Goal: Task Accomplishment & Management: Use online tool/utility

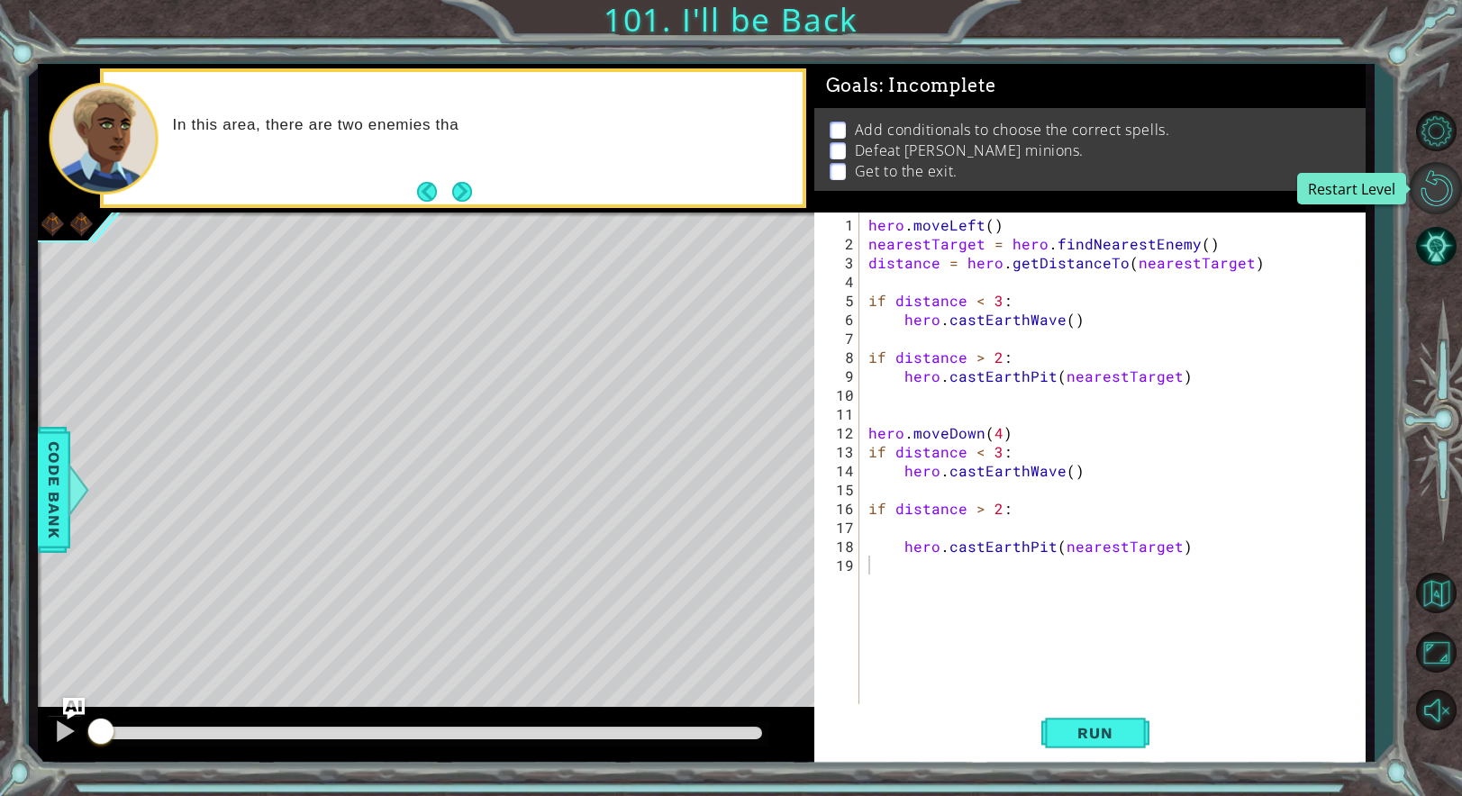
click at [1447, 204] on button "Restart Level" at bounding box center [1436, 188] width 52 height 52
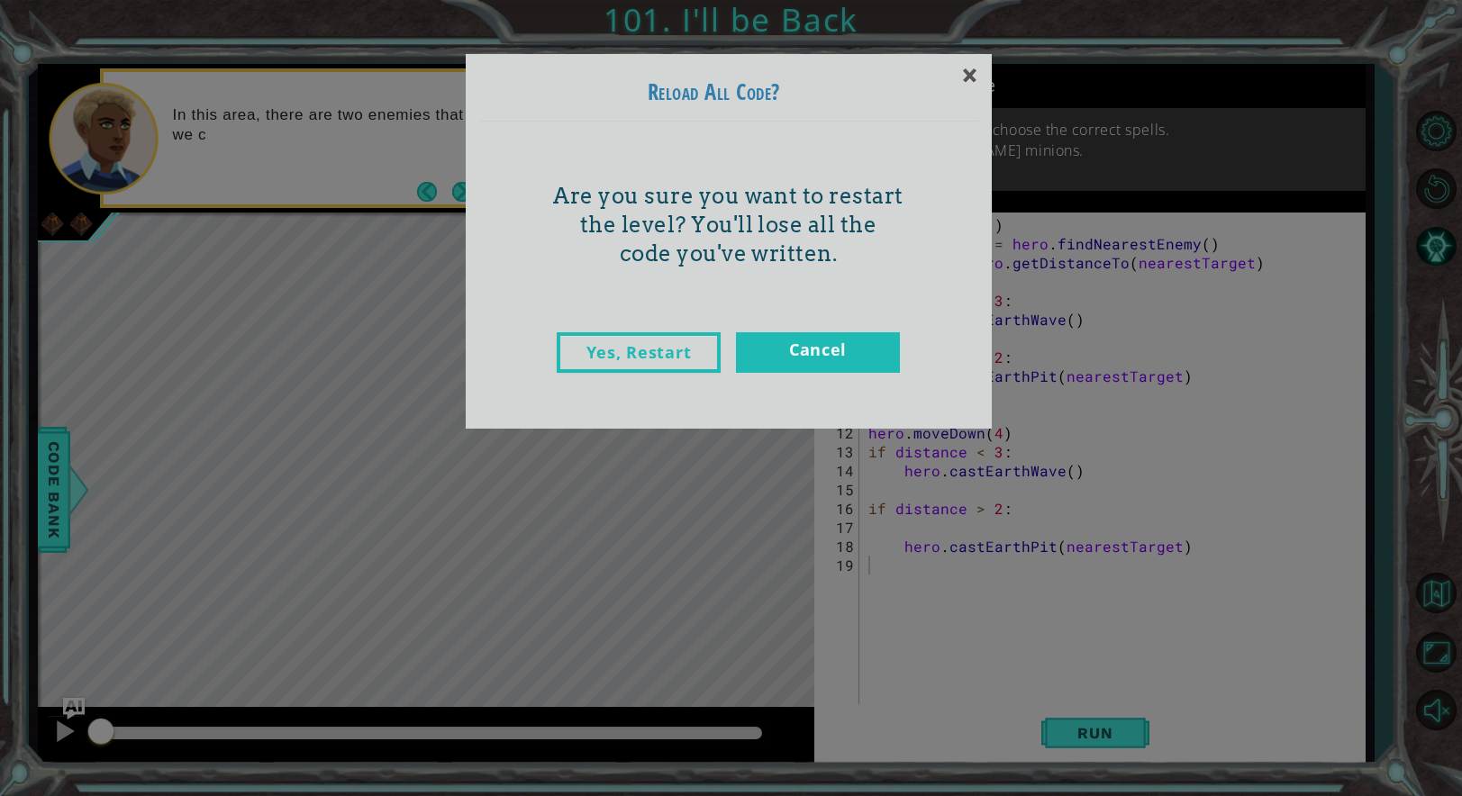
click at [595, 348] on link "Yes, Restart" at bounding box center [639, 352] width 164 height 41
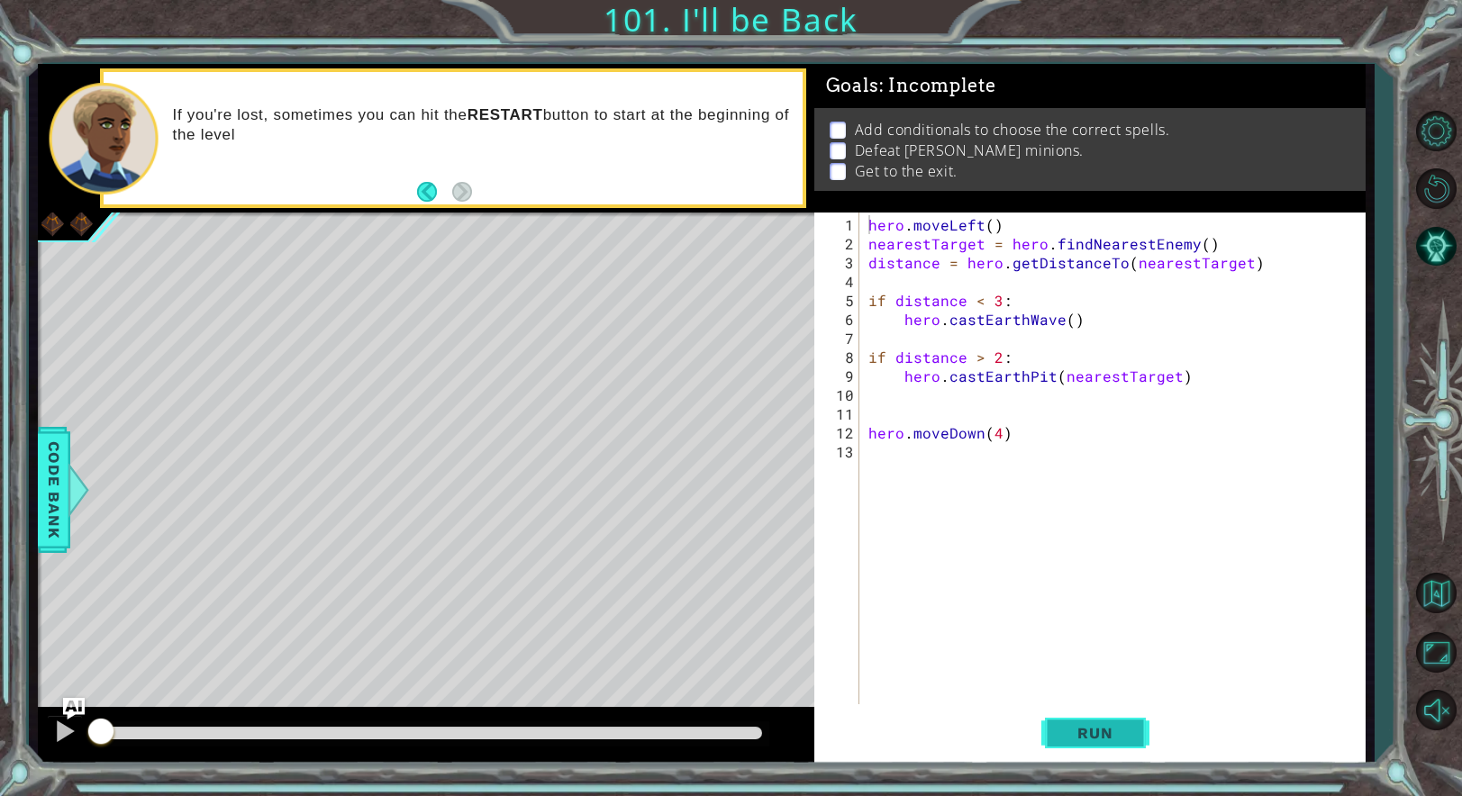
click at [1111, 720] on button "Run" at bounding box center [1095, 732] width 108 height 55
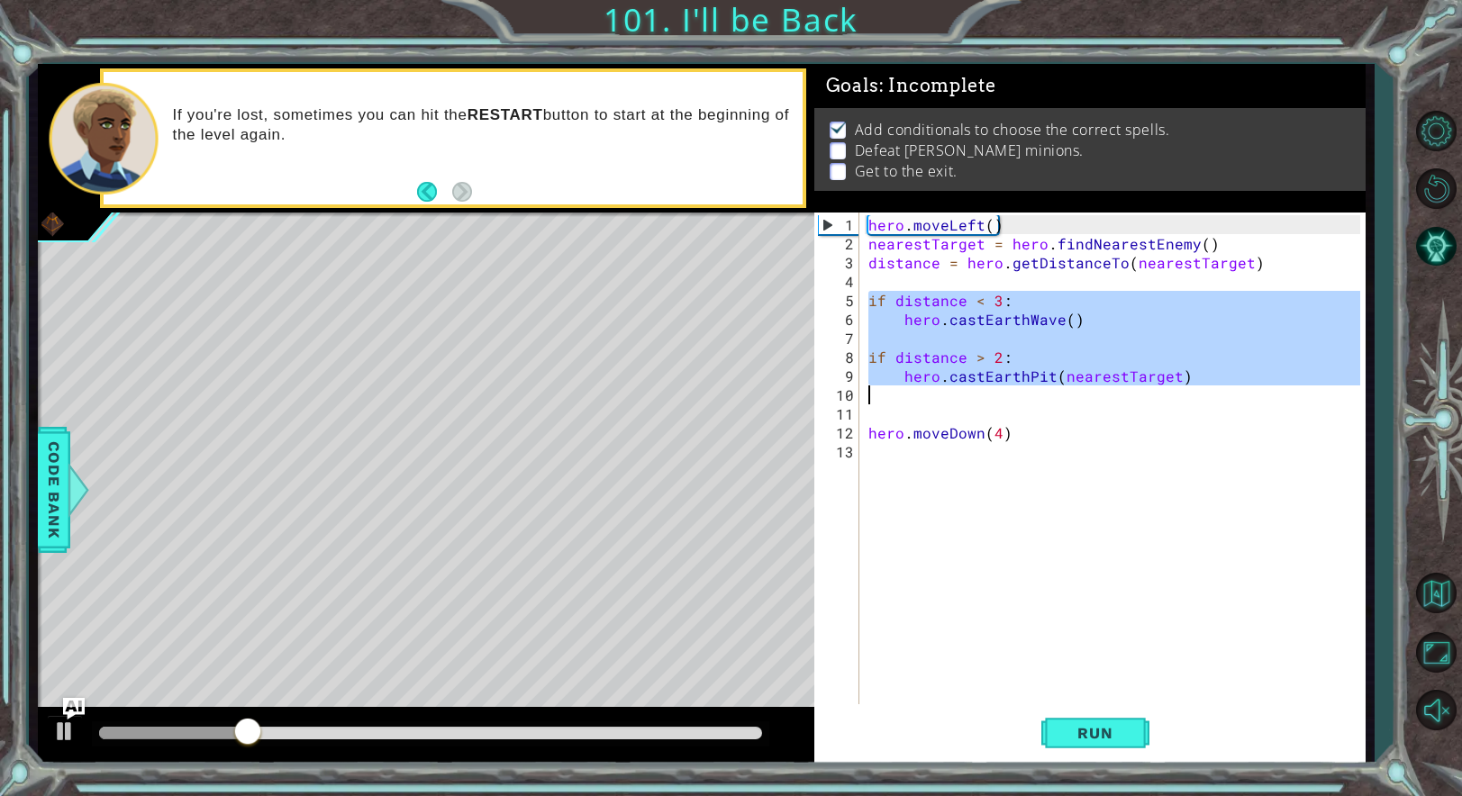
drag, startPoint x: 887, startPoint y: 302, endPoint x: 1195, endPoint y: 385, distance: 319.0
click at [1195, 385] on div "hero . moveLeft ( ) nearestTarget = hero . findNearestEnemy ( ) distance = hero…" at bounding box center [1117, 480] width 504 height 530
type textarea "hero.castEarthPit(nearestTarget)"
click at [903, 455] on div "hero . moveLeft ( ) nearestTarget = hero . findNearestEnemy ( ) distance = hero…" at bounding box center [1117, 480] width 504 height 530
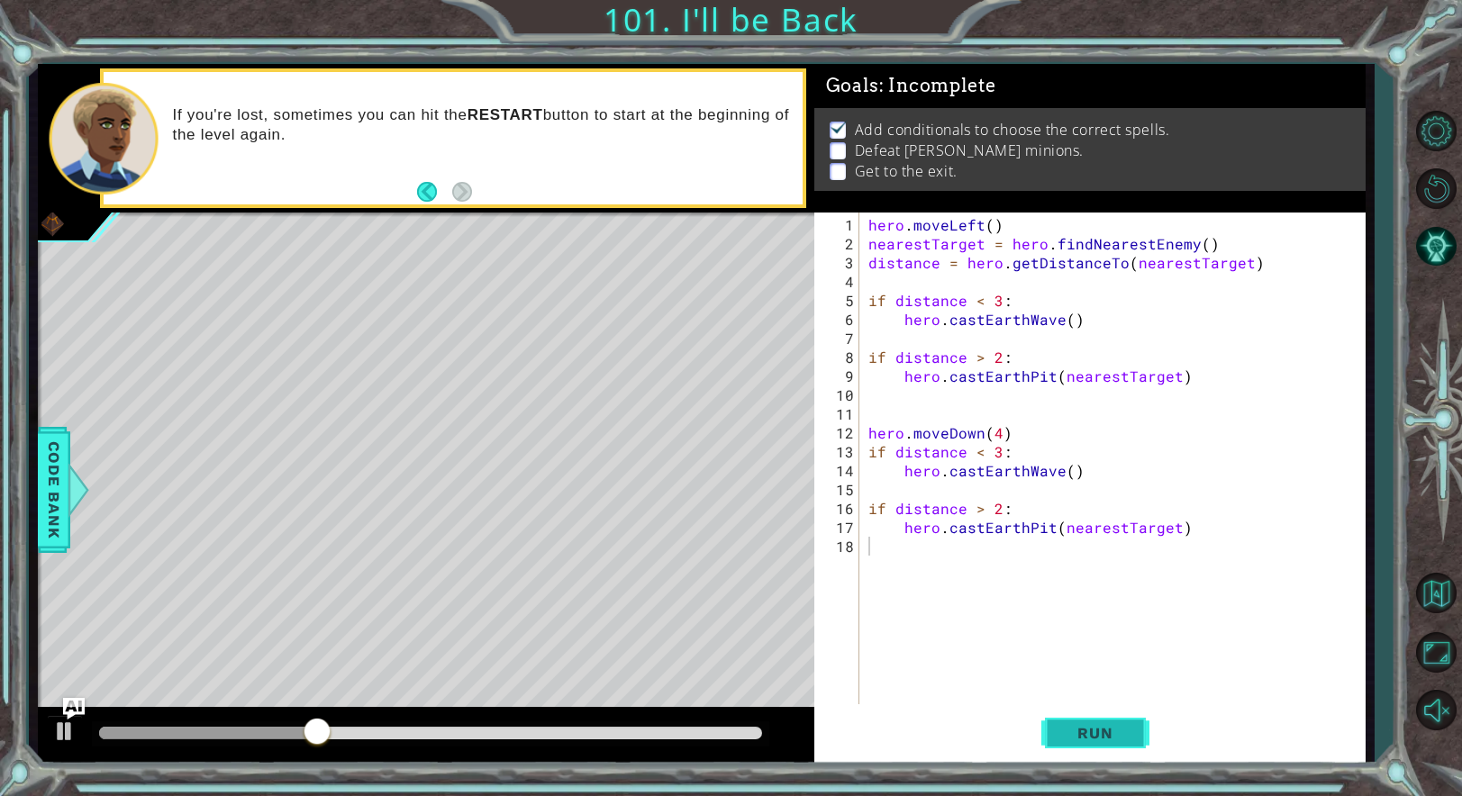
click at [1139, 733] on button "Run" at bounding box center [1095, 732] width 108 height 55
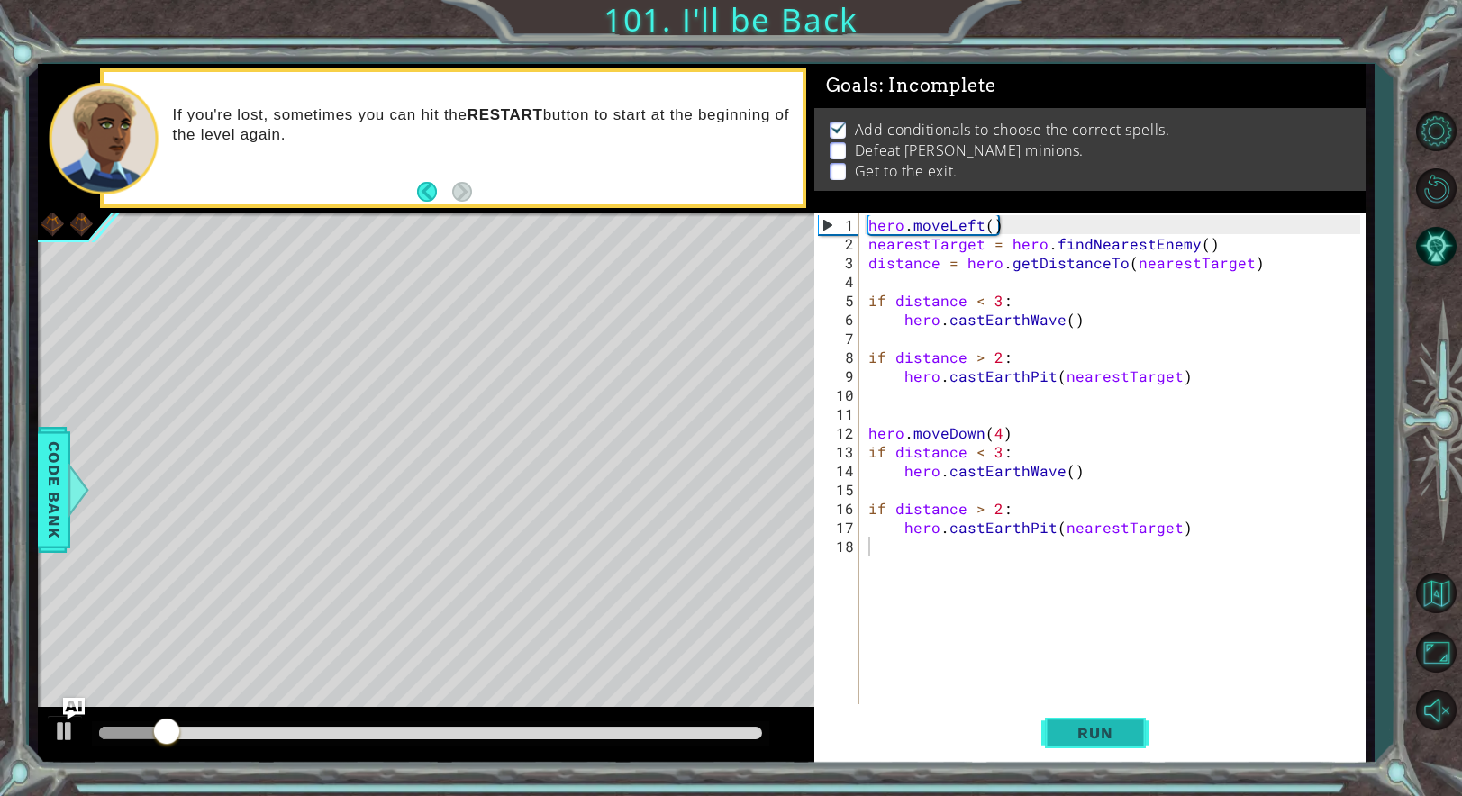
click at [1090, 724] on span "Run" at bounding box center [1094, 733] width 71 height 18
click at [1067, 470] on div "hero . moveLeft ( ) nearestTarget = hero . findNearestEnemy ( ) distance = hero…" at bounding box center [1117, 480] width 504 height 530
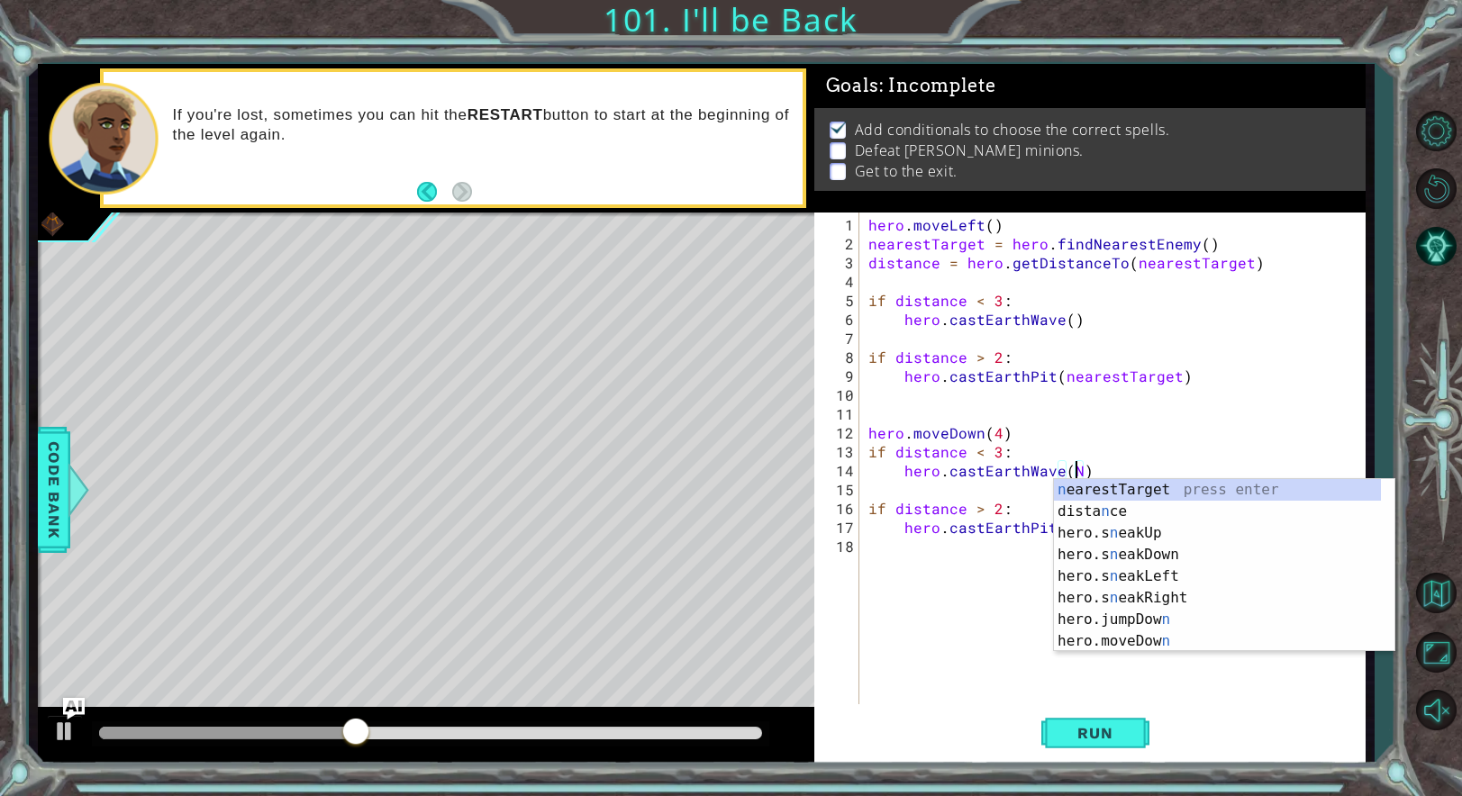
scroll to position [0, 13]
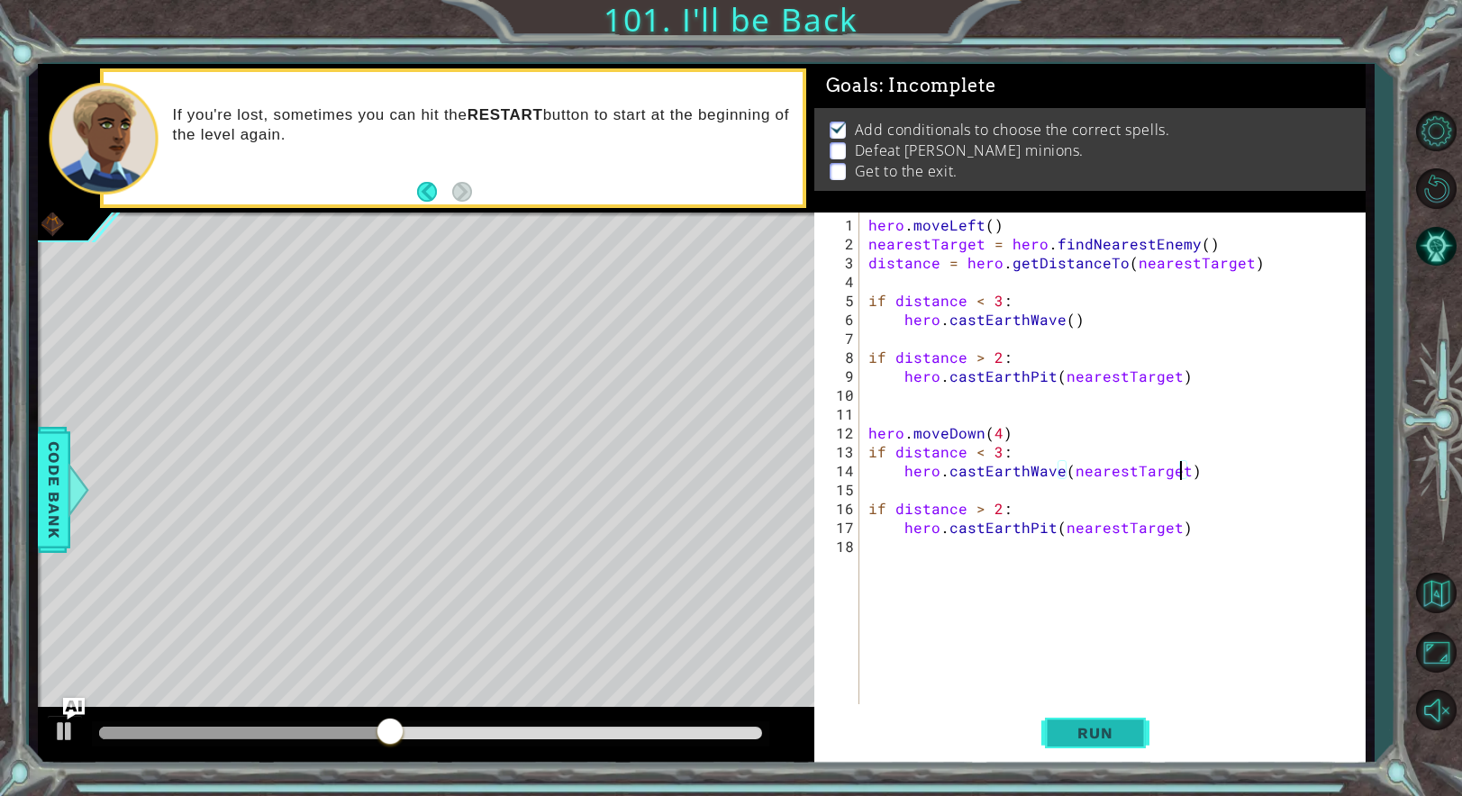
click at [1139, 718] on button "Run" at bounding box center [1095, 732] width 108 height 55
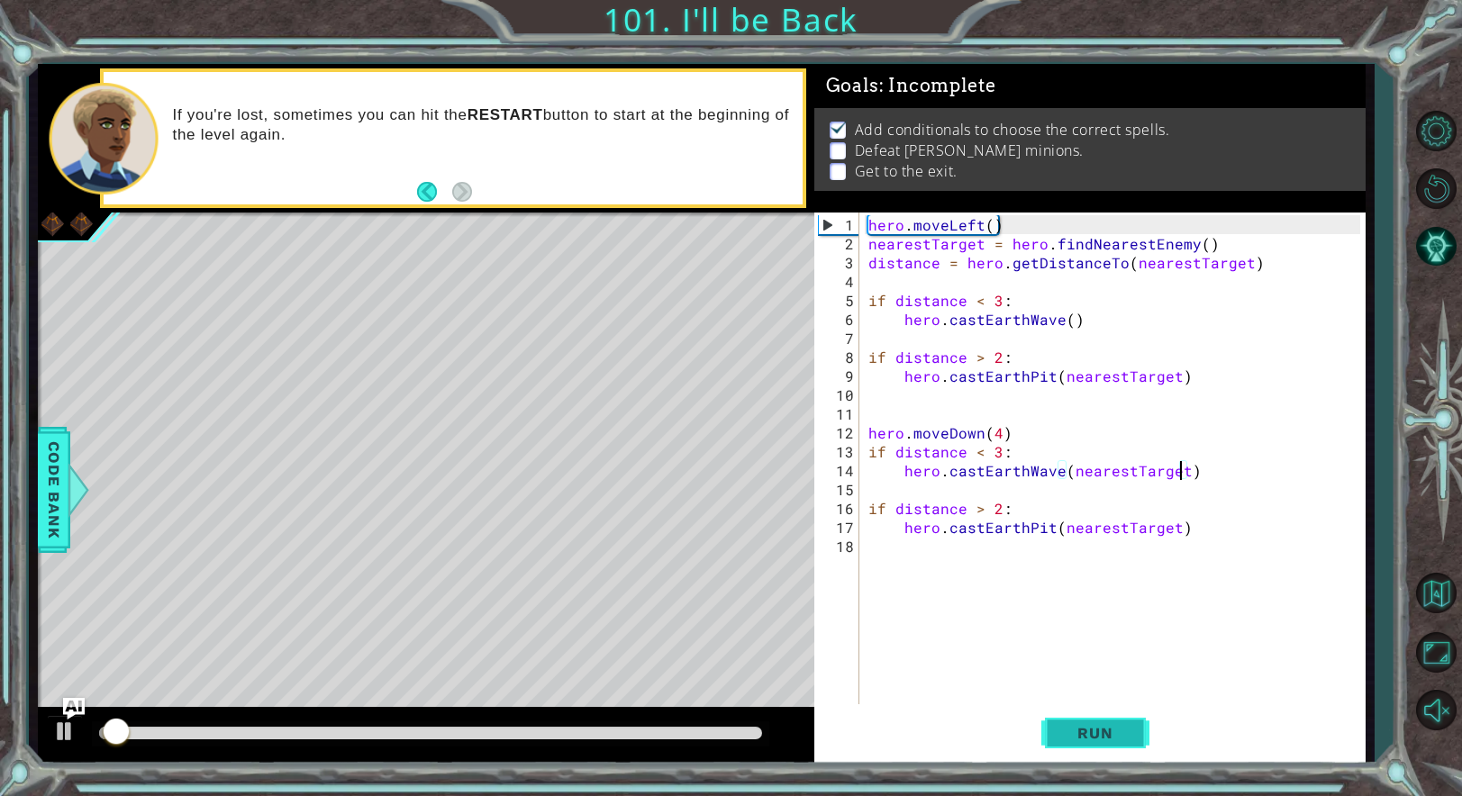
click at [1137, 712] on button "Run" at bounding box center [1095, 732] width 108 height 55
drag, startPoint x: 218, startPoint y: 735, endPoint x: 762, endPoint y: 780, distance: 545.9
click at [452, 754] on div at bounding box center [426, 736] width 776 height 58
drag, startPoint x: 764, startPoint y: 780, endPoint x: 723, endPoint y: 776, distance: 40.7
click at [745, 780] on div "1 ההההההההההההההההההההההההההההההההההההההההההההההההההההההההההההההההההההההההההההה…" at bounding box center [731, 398] width 1462 height 796
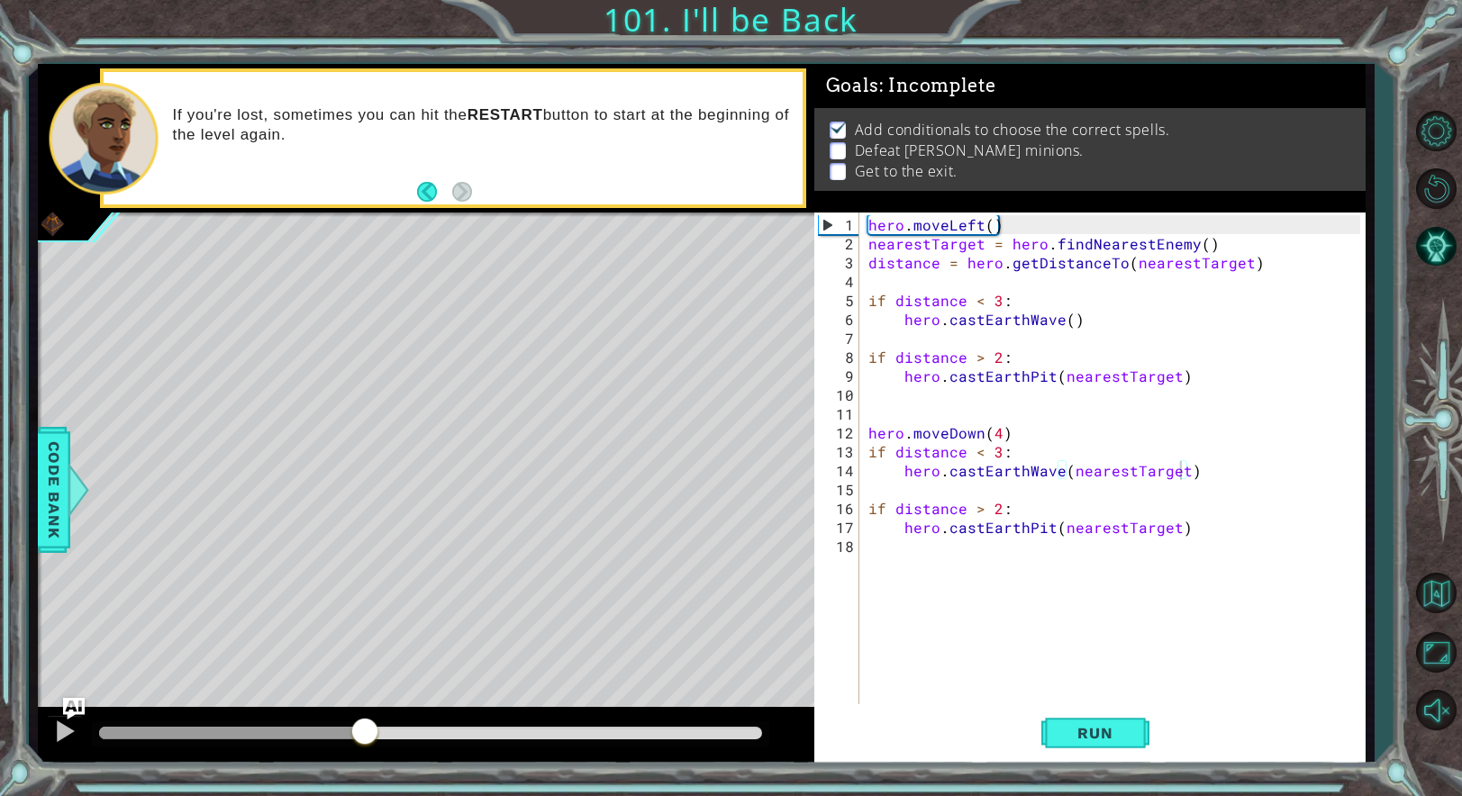
drag, startPoint x: 510, startPoint y: 737, endPoint x: 363, endPoint y: 773, distance: 151.2
click at [366, 779] on div "1 ההההההההההההההההההההההההההההההההההההההההההההההההההההההההההההההההההההההההההההה…" at bounding box center [731, 398] width 1462 height 796
click at [287, 741] on div at bounding box center [430, 733] width 677 height 25
click at [287, 739] on div at bounding box center [193, 733] width 189 height 13
click at [199, 719] on div at bounding box center [426, 736] width 776 height 58
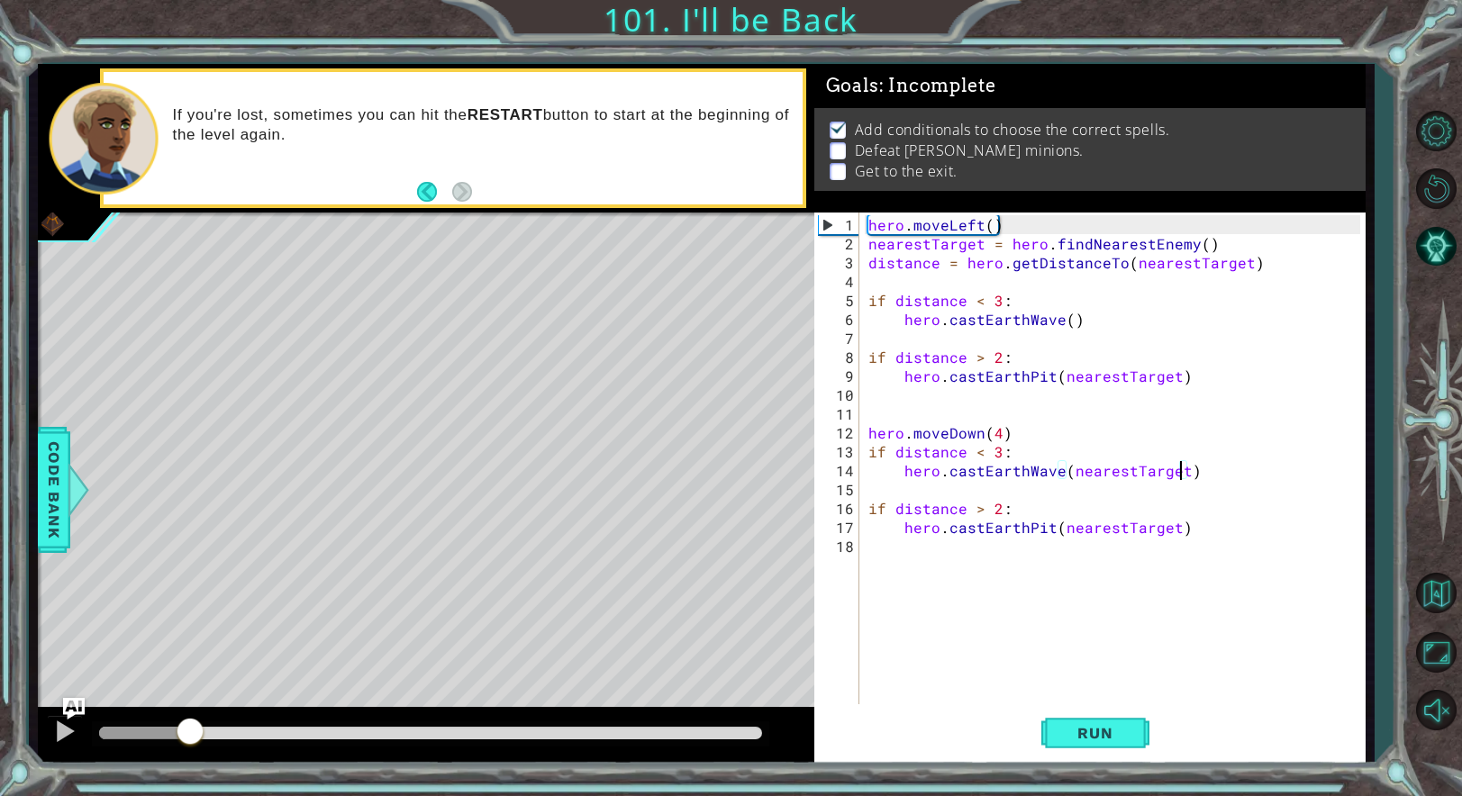
click at [191, 730] on div at bounding box center [145, 733] width 92 height 13
click at [72, 727] on div at bounding box center [64, 731] width 23 height 23
click at [1006, 453] on div "hero . moveLeft ( ) nearestTarget = hero . findNearestEnemy ( ) distance = hero…" at bounding box center [1117, 480] width 504 height 530
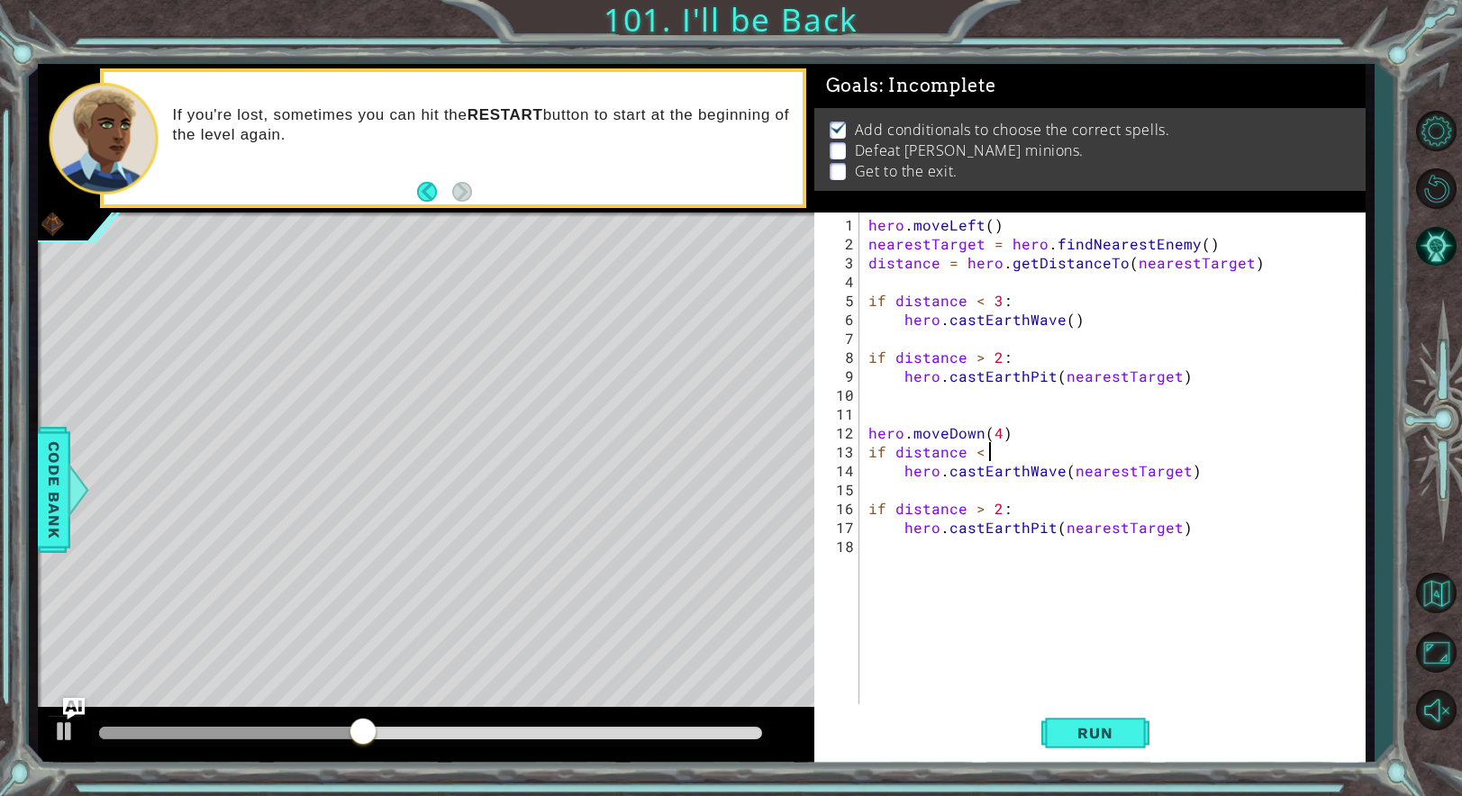
scroll to position [0, 7]
click at [1074, 716] on button "Run" at bounding box center [1095, 732] width 108 height 55
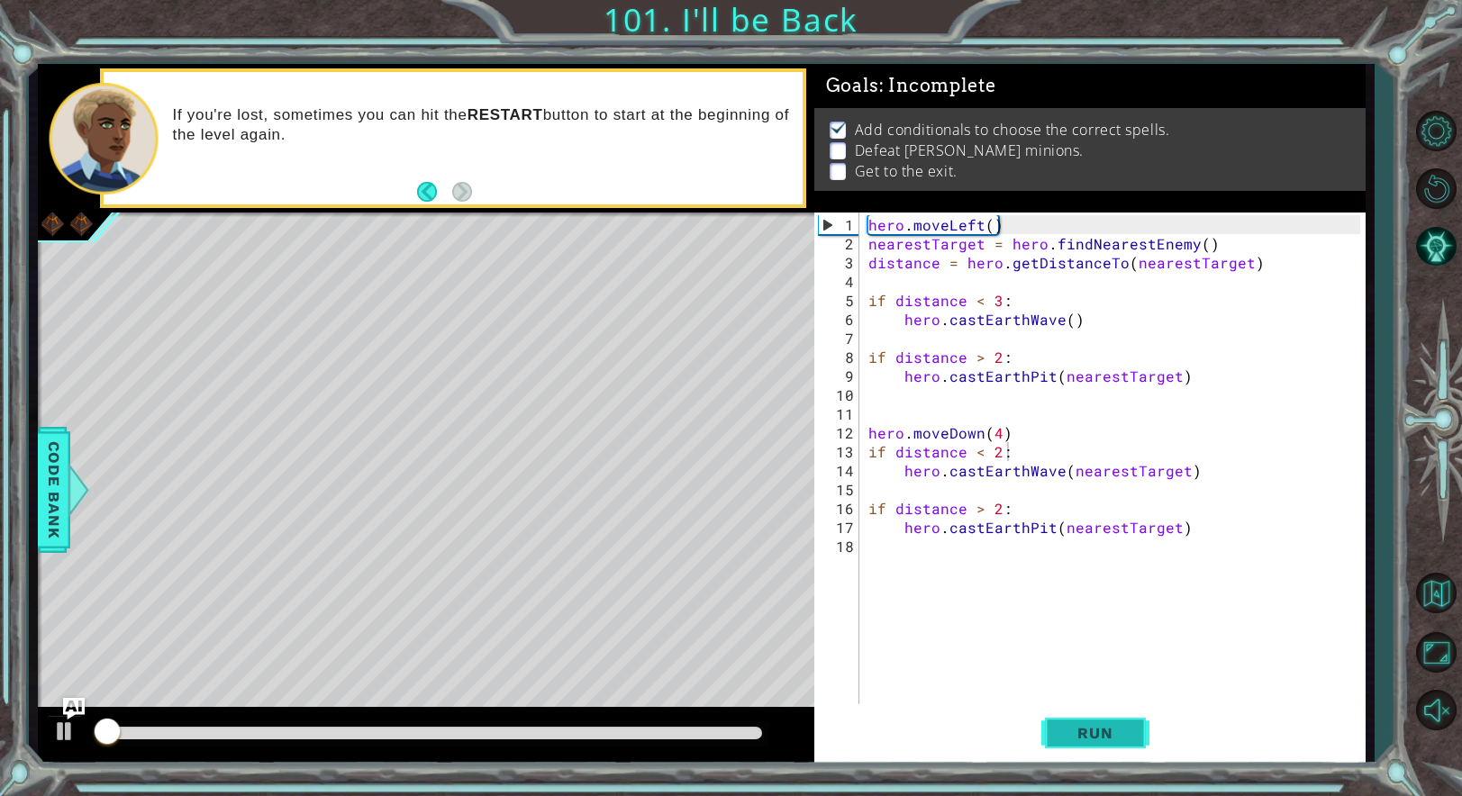
click at [1074, 716] on button "Run" at bounding box center [1095, 732] width 108 height 55
drag, startPoint x: 947, startPoint y: 477, endPoint x: 1015, endPoint y: 477, distance: 68.5
click at [1015, 477] on div "hero . moveLeft ( ) nearestTarget = hero . findNearestEnemy ( ) distance = hero…" at bounding box center [1117, 480] width 504 height 530
click at [1020, 500] on div "hero . moveLeft ( ) nearestTarget = hero . findNearestEnemy ( ) distance = hero…" at bounding box center [1117, 480] width 504 height 530
drag, startPoint x: 948, startPoint y: 475, endPoint x: 1047, endPoint y: 473, distance: 99.1
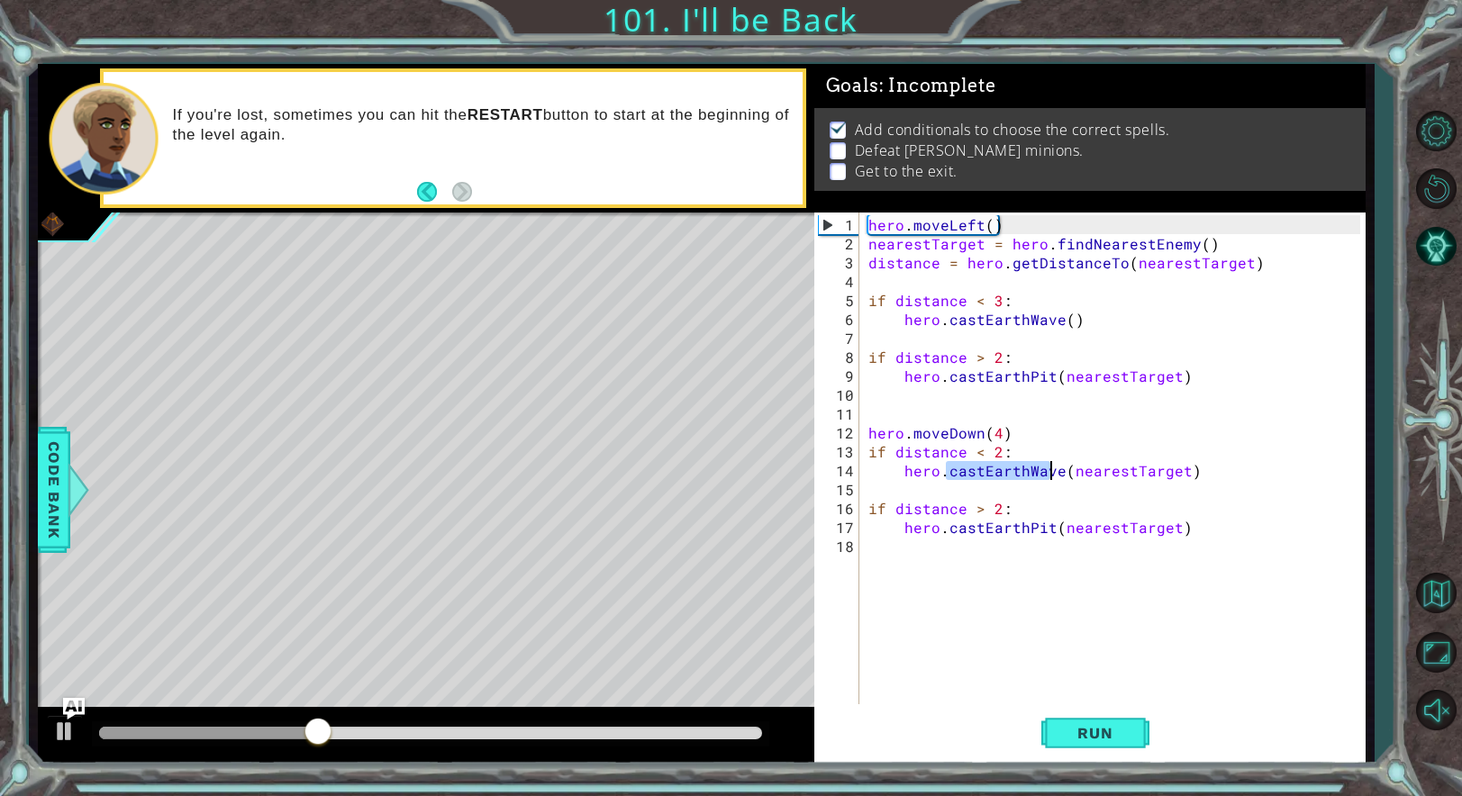
click at [1047, 473] on div "hero . moveLeft ( ) nearestTarget = hero . findNearestEnemy ( ) distance = hero…" at bounding box center [1117, 480] width 504 height 530
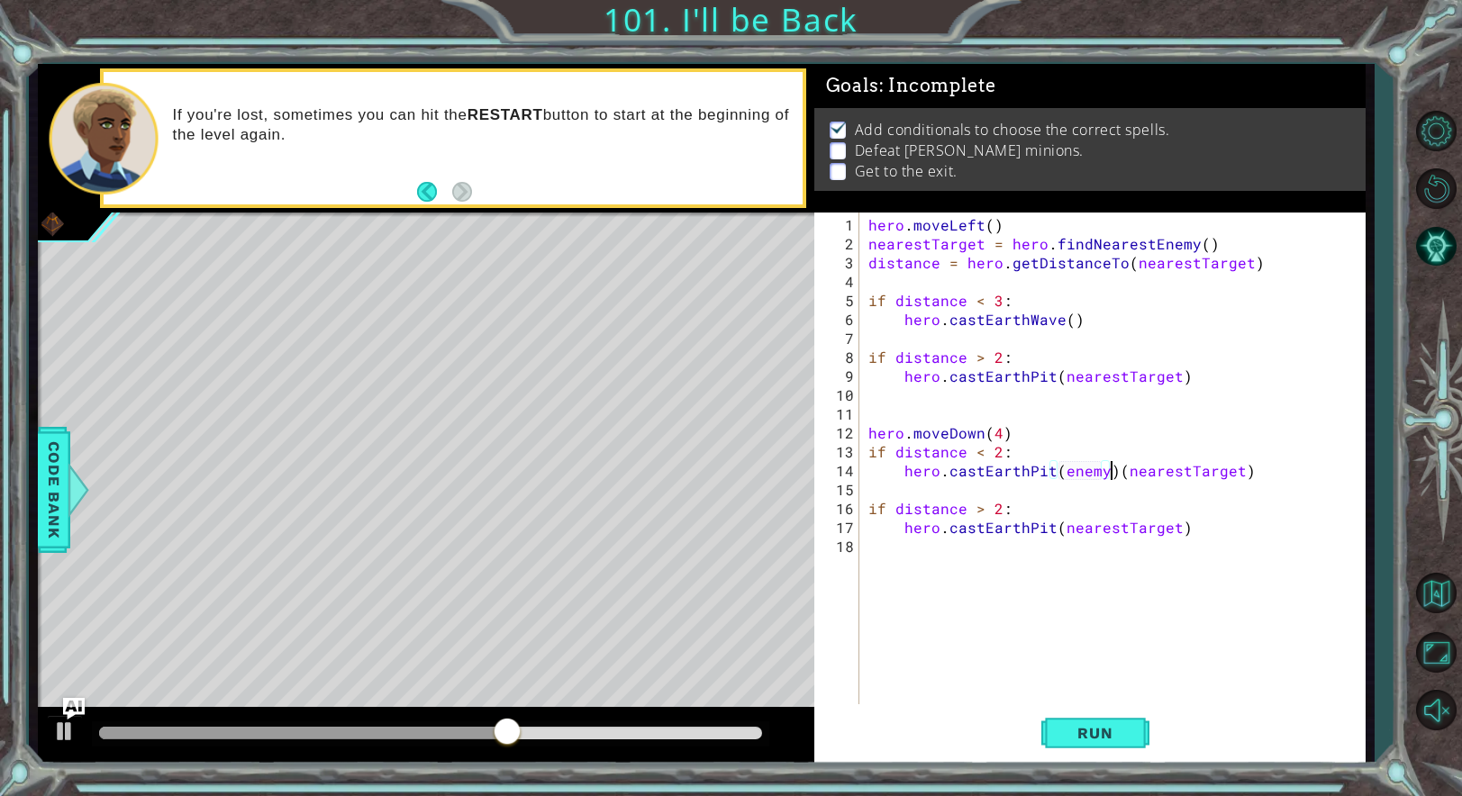
click at [1114, 466] on div "hero . moveLeft ( ) nearestTarget = hero . findNearestEnemy ( ) distance = hero…" at bounding box center [1117, 480] width 504 height 530
type textarea "hero.castEarthPit(nearestTarget)"
click at [953, 542] on div "hero . moveLeft ( ) nearestTarget = hero . findNearestEnemy ( ) distance = hero…" at bounding box center [1117, 480] width 504 height 530
drag, startPoint x: 946, startPoint y: 527, endPoint x: 1043, endPoint y: 522, distance: 97.4
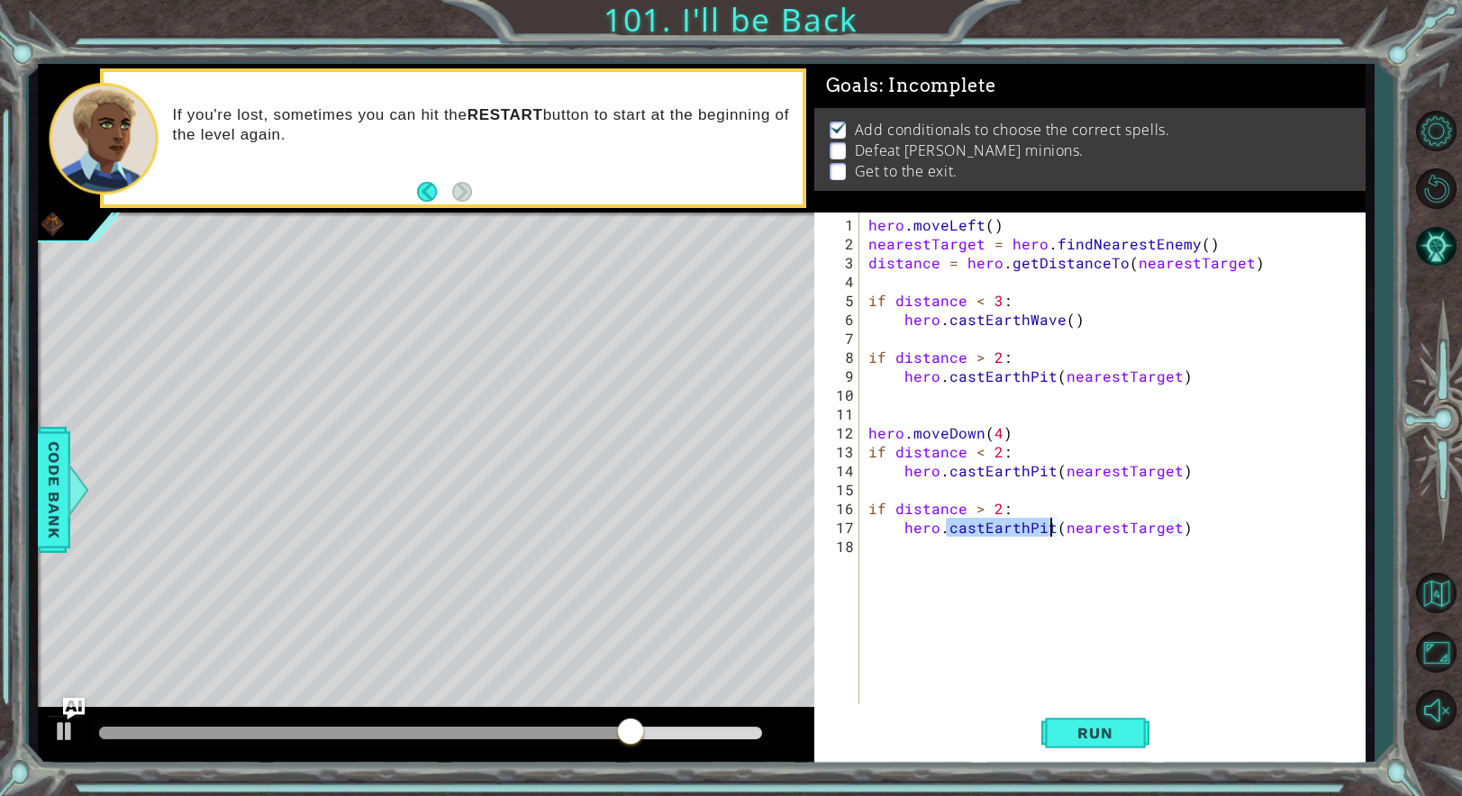
click at [1046, 525] on div "hero . moveLeft ( ) nearestTarget = hero . findNearestEnemy ( ) distance = hero…" at bounding box center [1117, 480] width 504 height 530
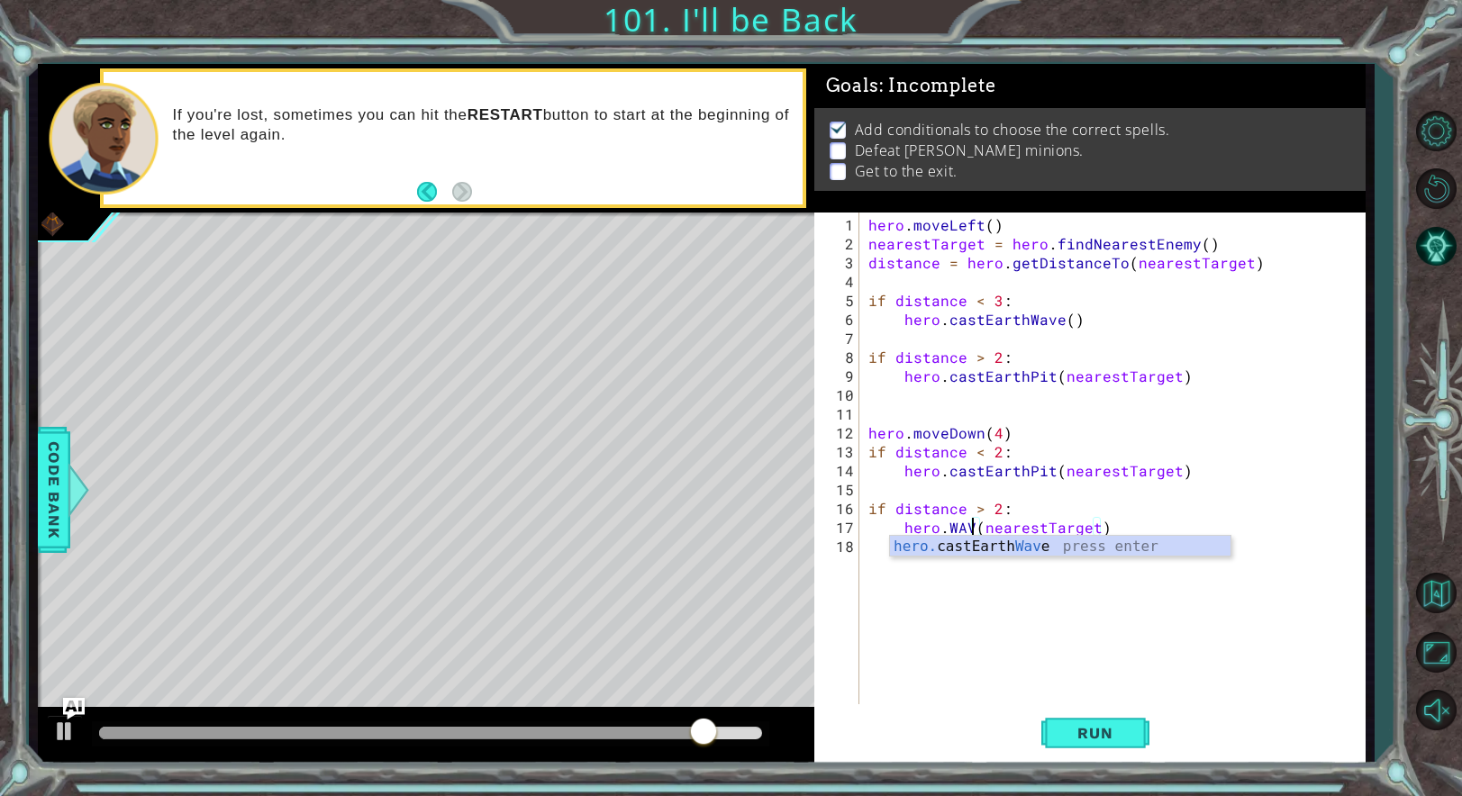
scroll to position [0, 7]
click at [1080, 540] on div "hero. castEarth Wave press enter" at bounding box center [1060, 568] width 340 height 65
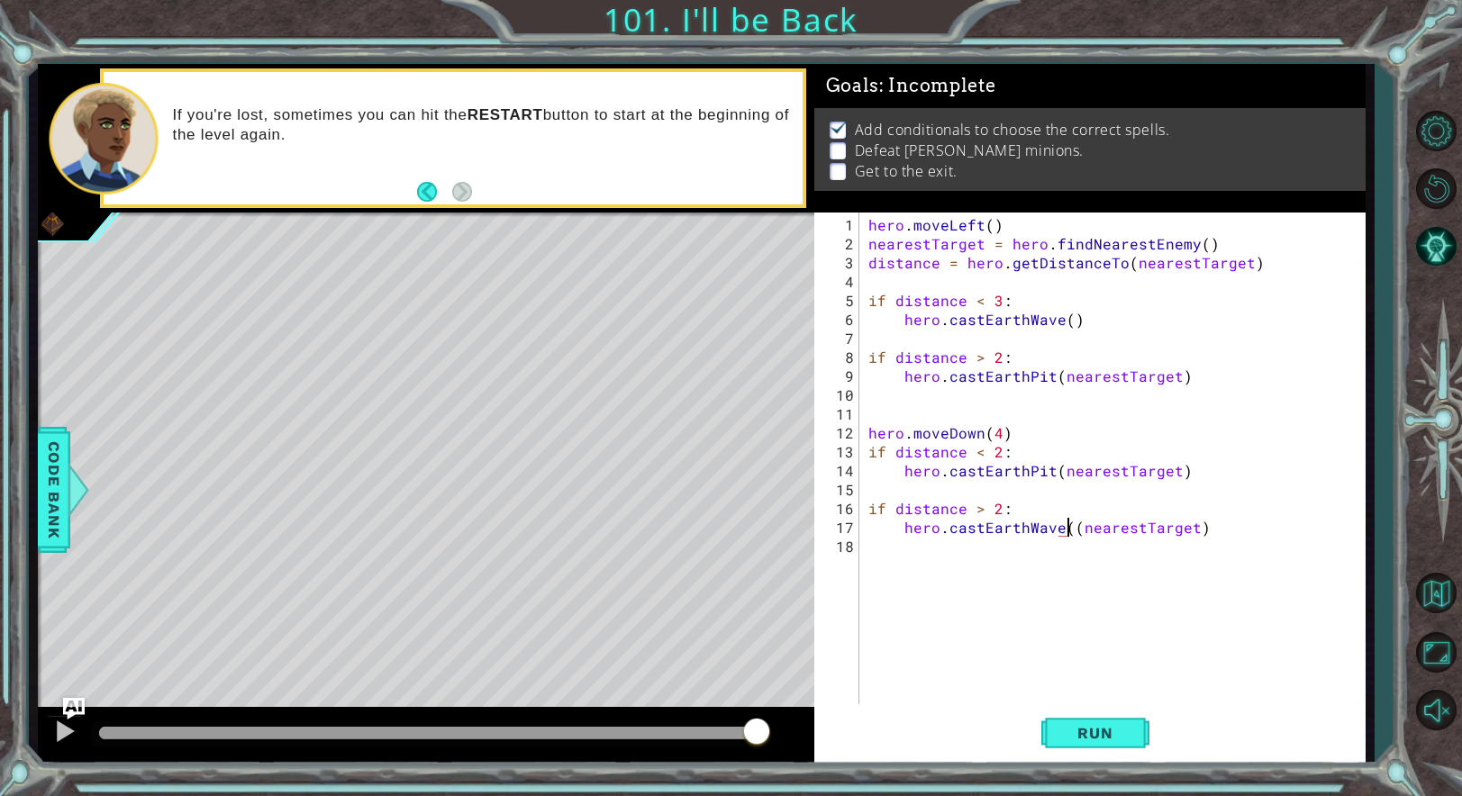
type textarea "hero.castEarthWave(nearestTarget)"
click at [1055, 730] on button "Run" at bounding box center [1095, 732] width 108 height 55
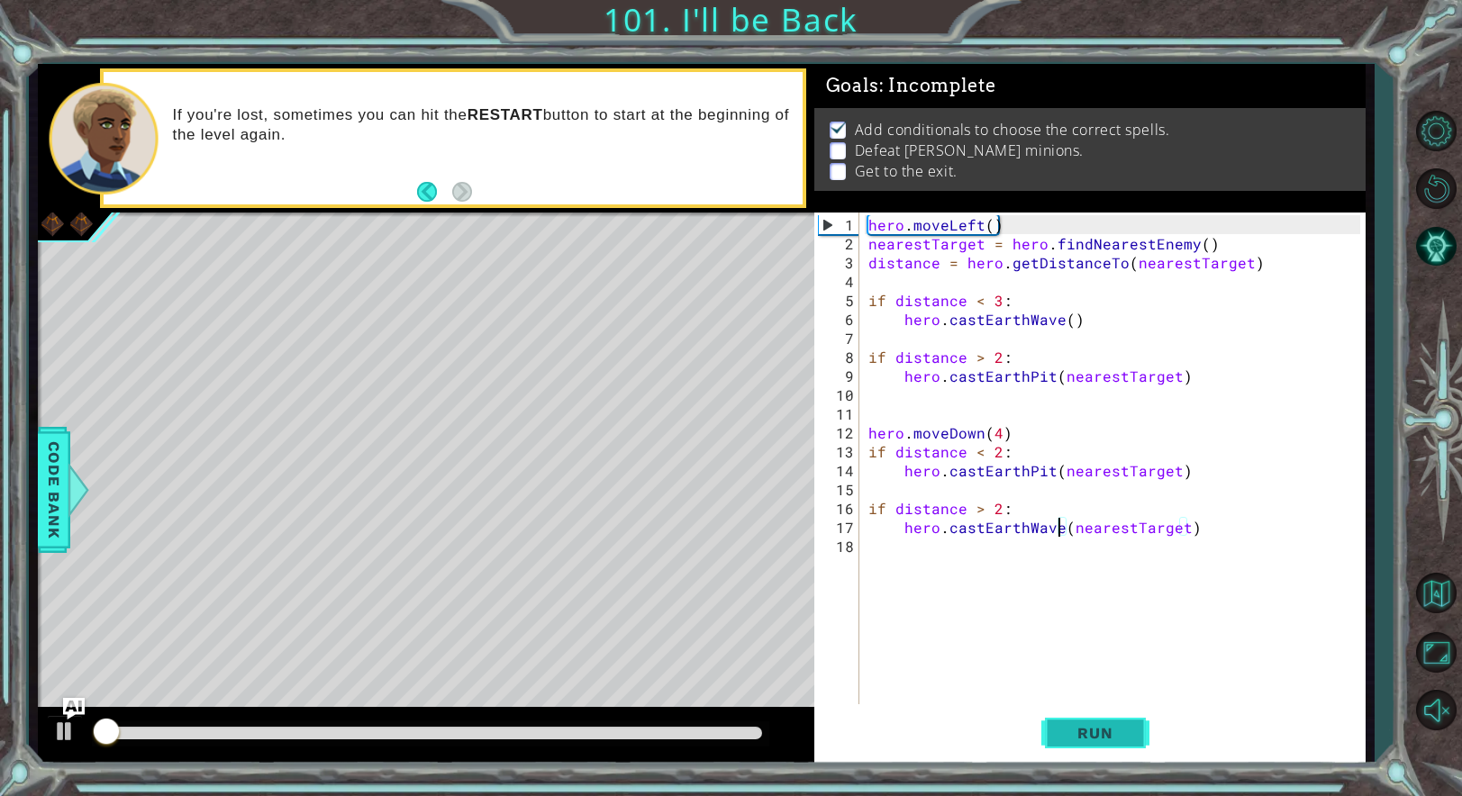
click at [1054, 730] on button "Run" at bounding box center [1095, 732] width 108 height 55
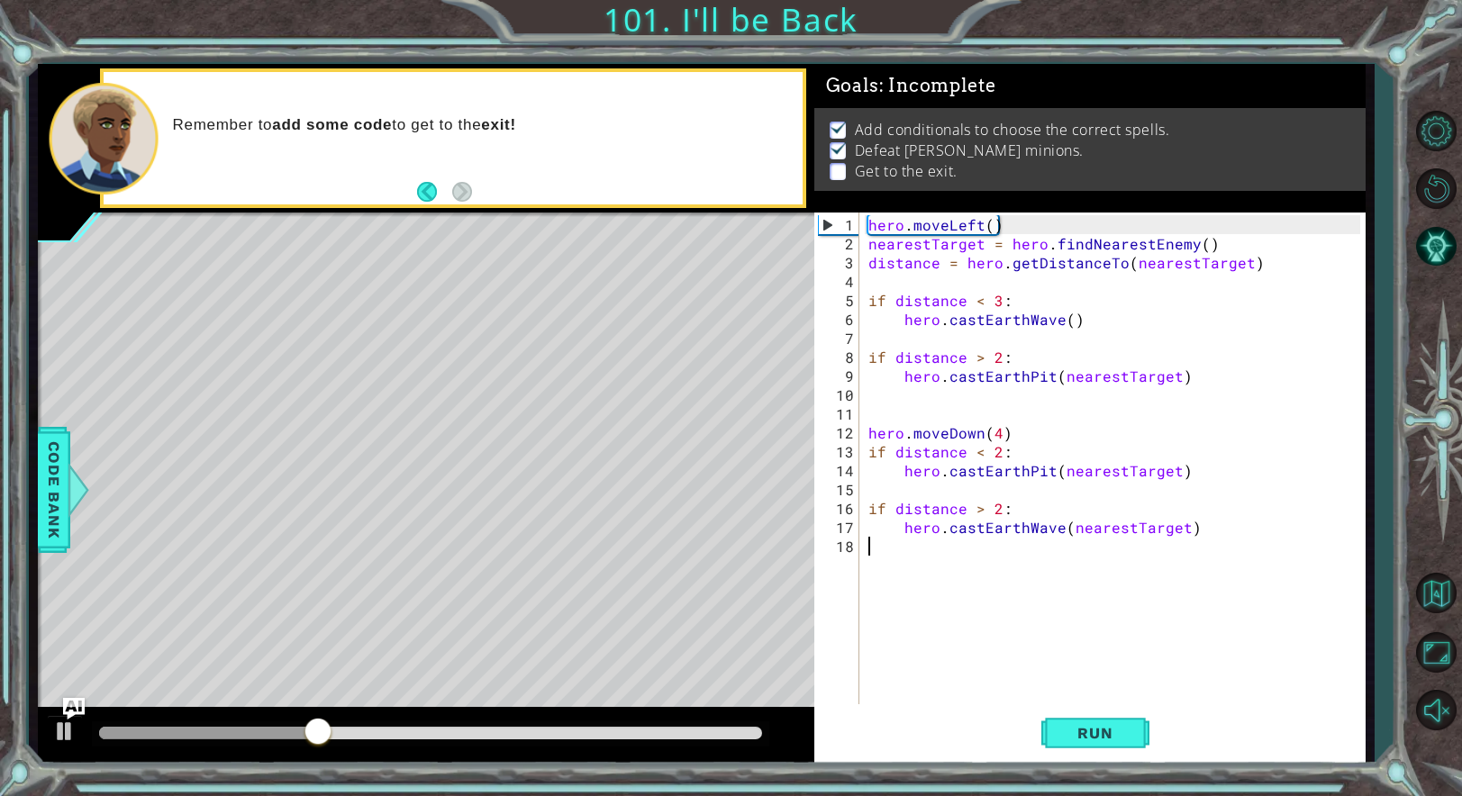
click at [945, 555] on div "hero . moveLeft ( ) nearestTarget = hero . findNearestEnemy ( ) distance = hero…" at bounding box center [1117, 480] width 504 height 530
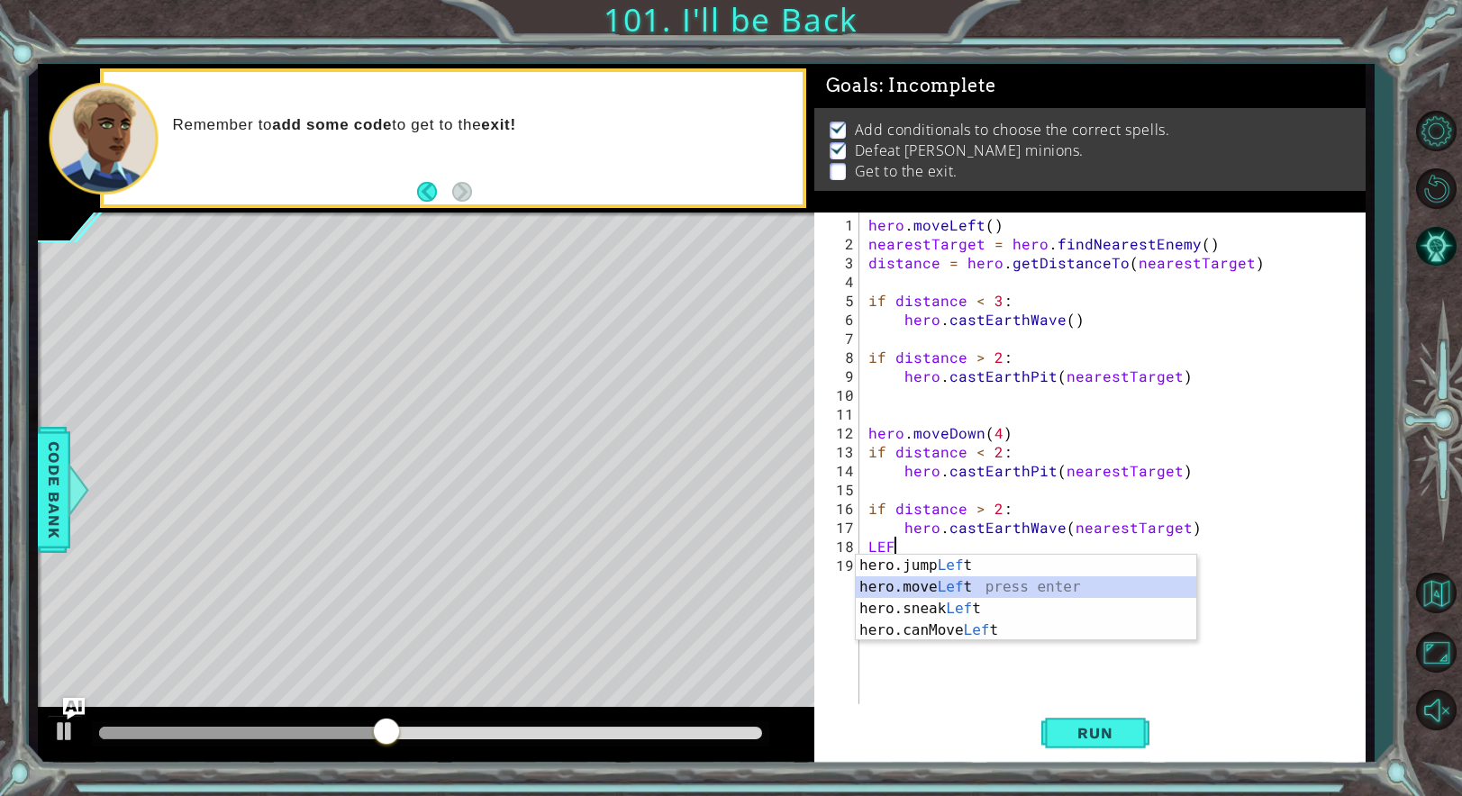
click at [951, 592] on div "hero.jump Lef t press enter hero.move Lef t press enter hero.sneak Lef t press …" at bounding box center [1026, 620] width 340 height 130
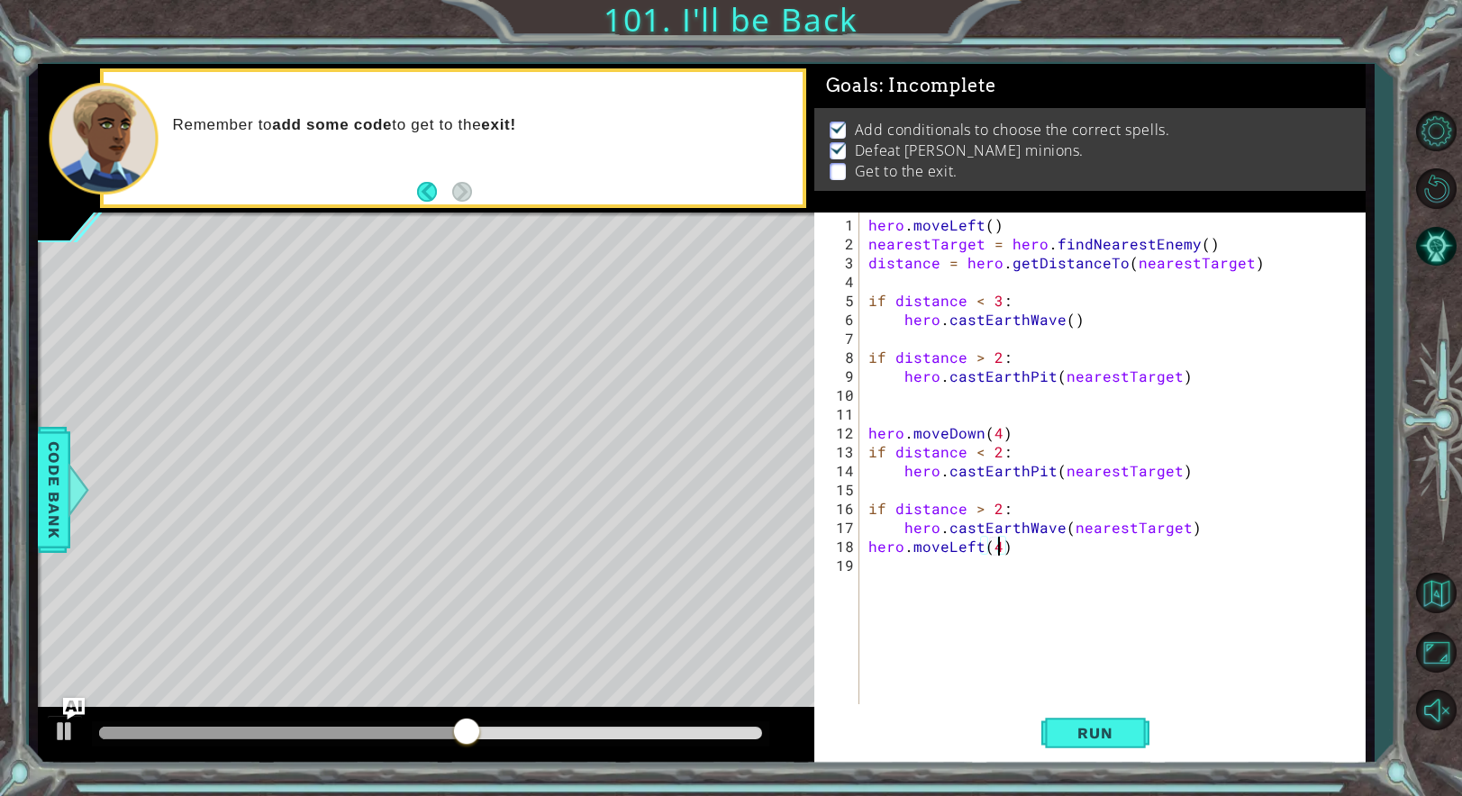
scroll to position [0, 7]
type textarea "hero.moveLeft(4)"
click at [1127, 724] on span "Run" at bounding box center [1094, 733] width 71 height 18
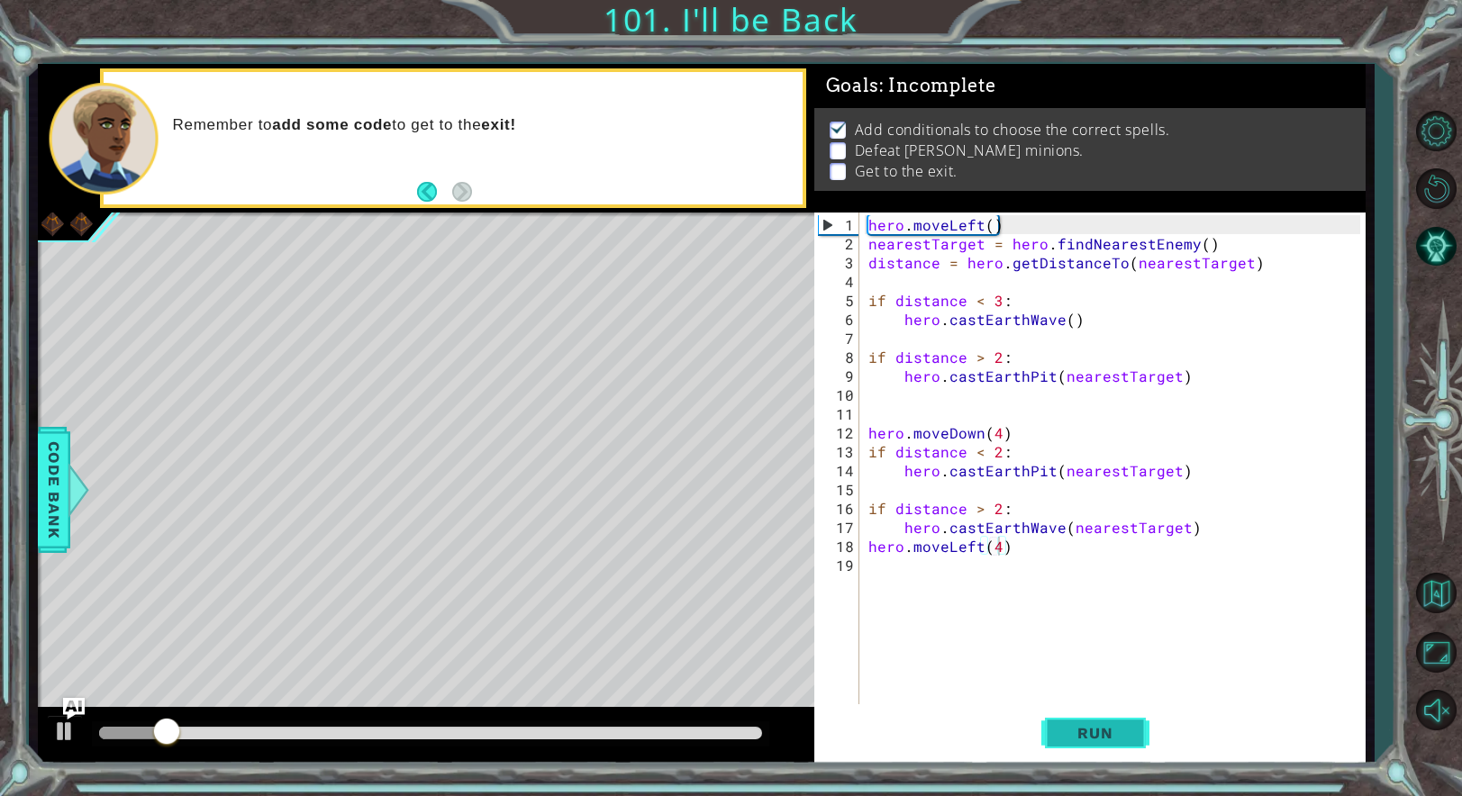
click at [1127, 725] on span "Run" at bounding box center [1094, 733] width 71 height 18
drag, startPoint x: 188, startPoint y: 726, endPoint x: 322, endPoint y: 716, distance: 134.6
click at [322, 720] on div at bounding box center [323, 733] width 32 height 32
click at [308, 719] on div at bounding box center [426, 736] width 776 height 58
drag, startPoint x: 322, startPoint y: 719, endPoint x: 332, endPoint y: 730, distance: 14.7
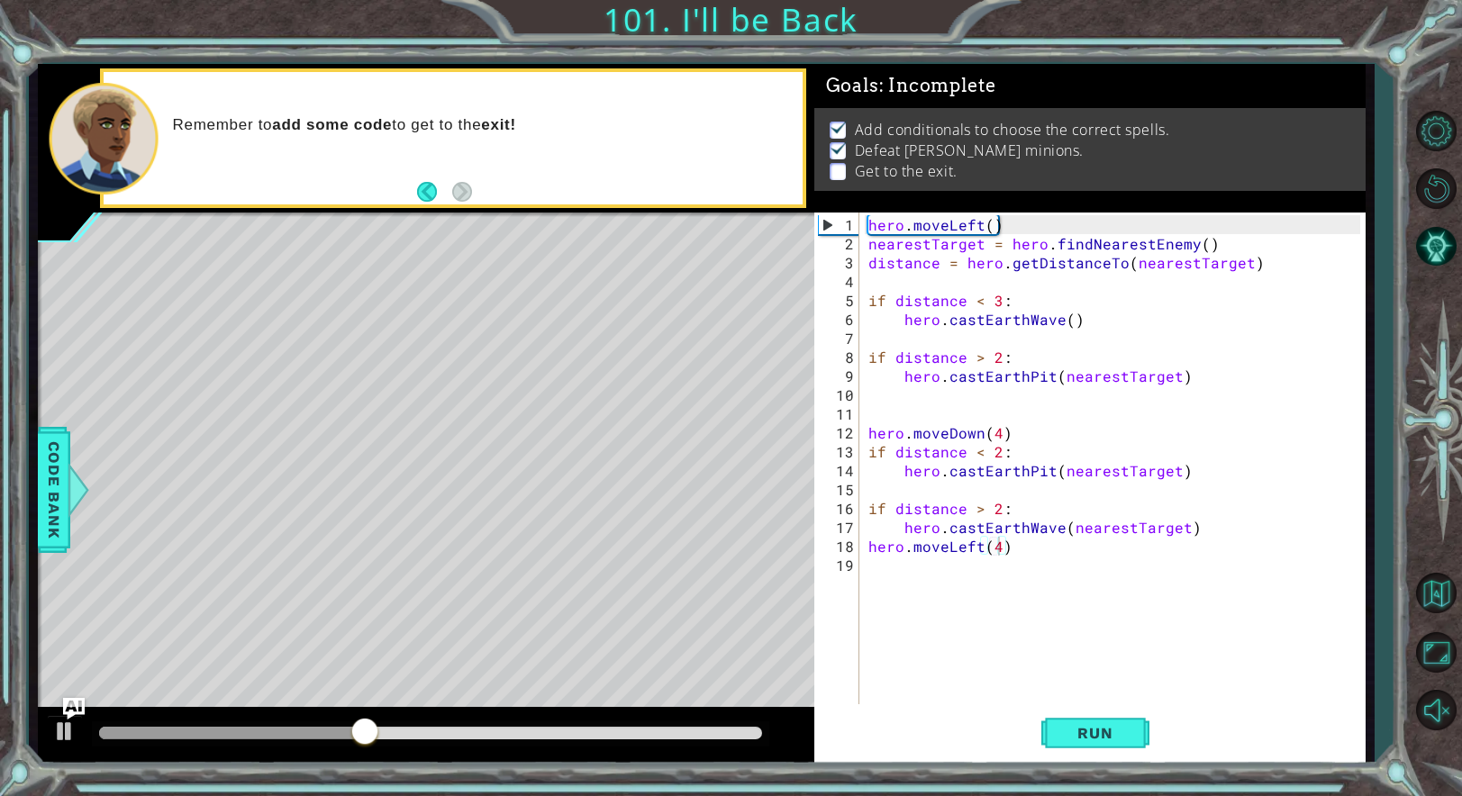
click at [332, 730] on div at bounding box center [426, 736] width 776 height 58
drag, startPoint x: 378, startPoint y: 729, endPoint x: 289, endPoint y: 722, distance: 89.4
click at [289, 722] on div at bounding box center [288, 733] width 32 height 32
click at [933, 571] on div "hero . moveLeft ( ) nearestTarget = hero . findNearestEnemy ( ) distance = hero…" at bounding box center [1117, 480] width 504 height 530
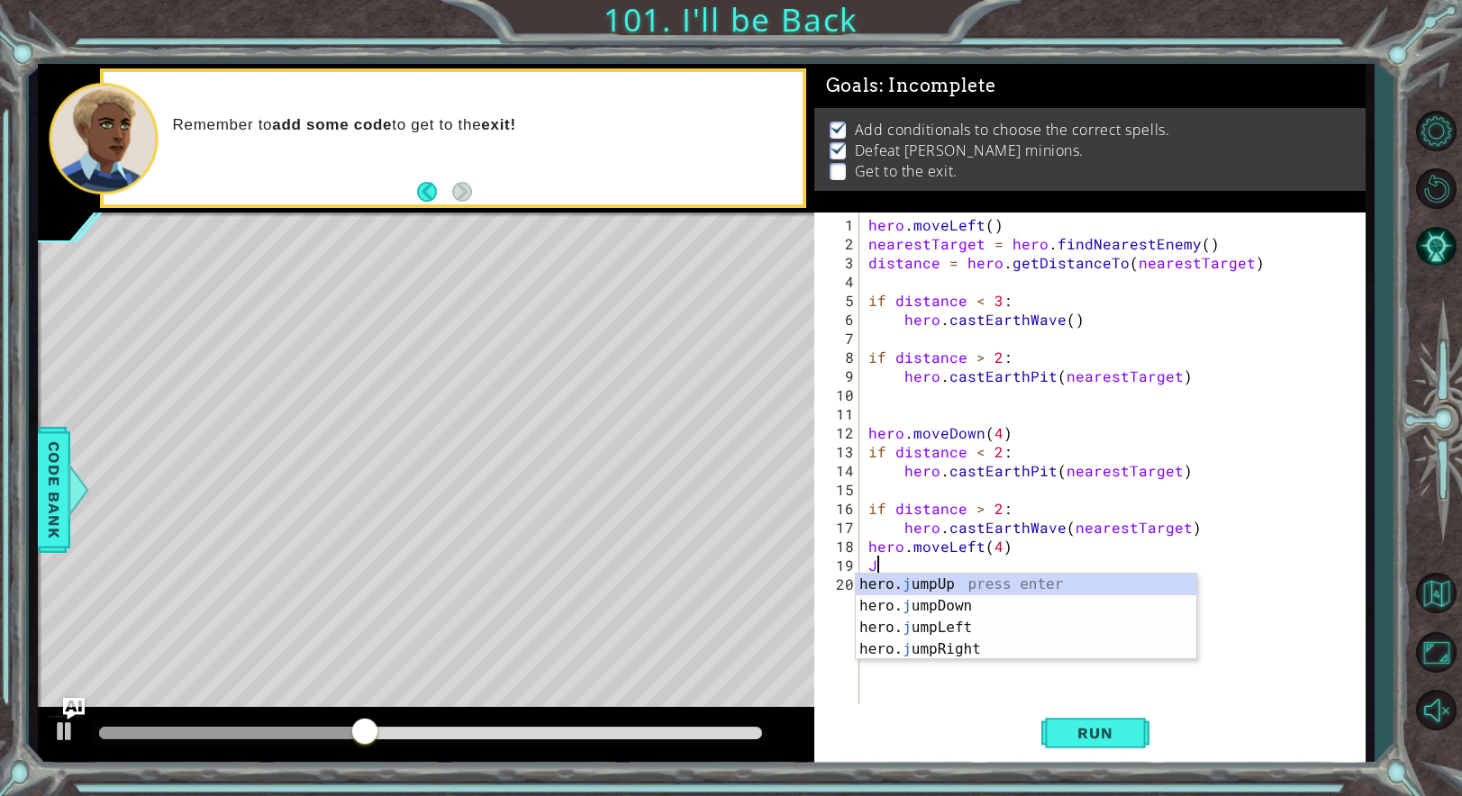
type textarea "JU"
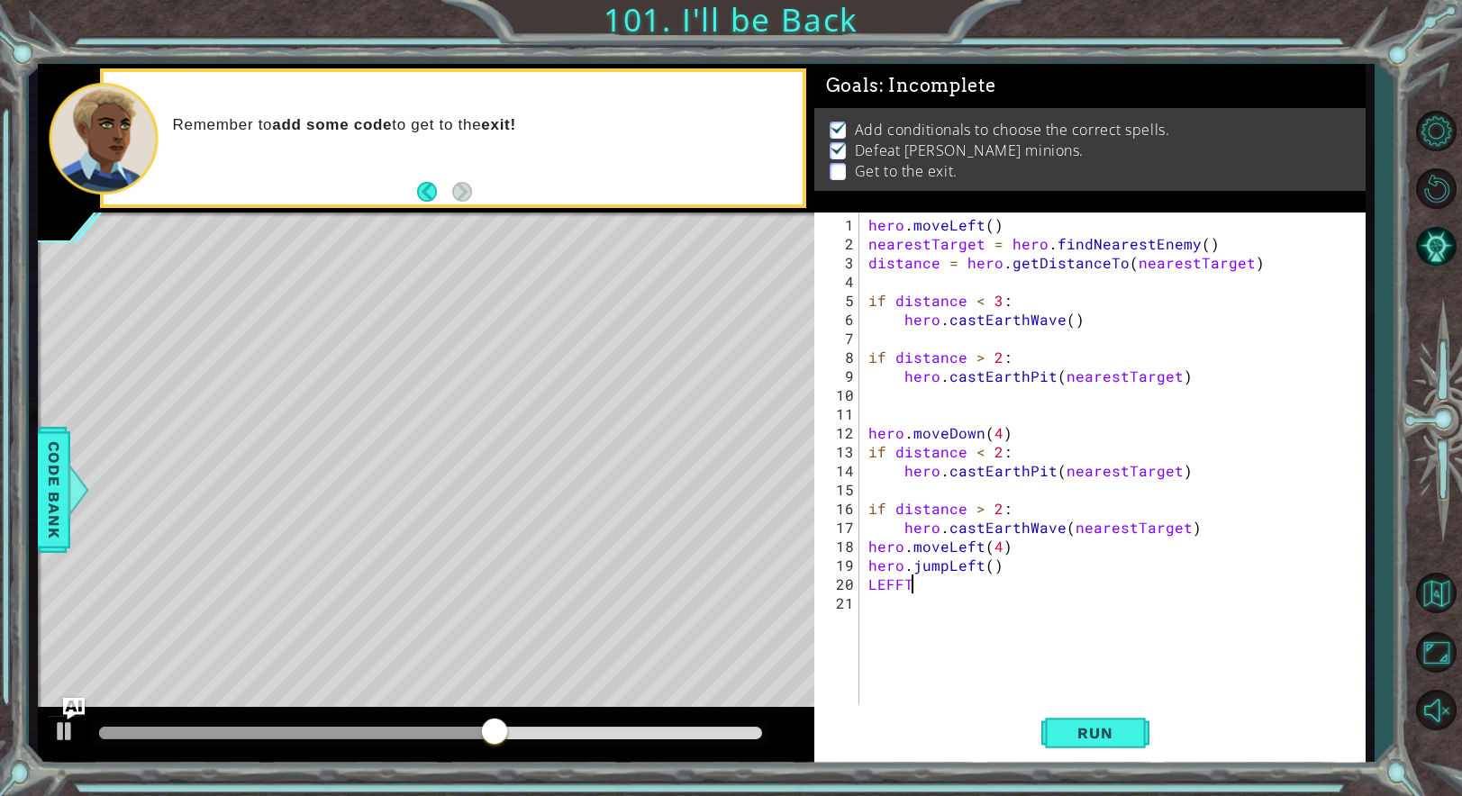
scroll to position [0, 1]
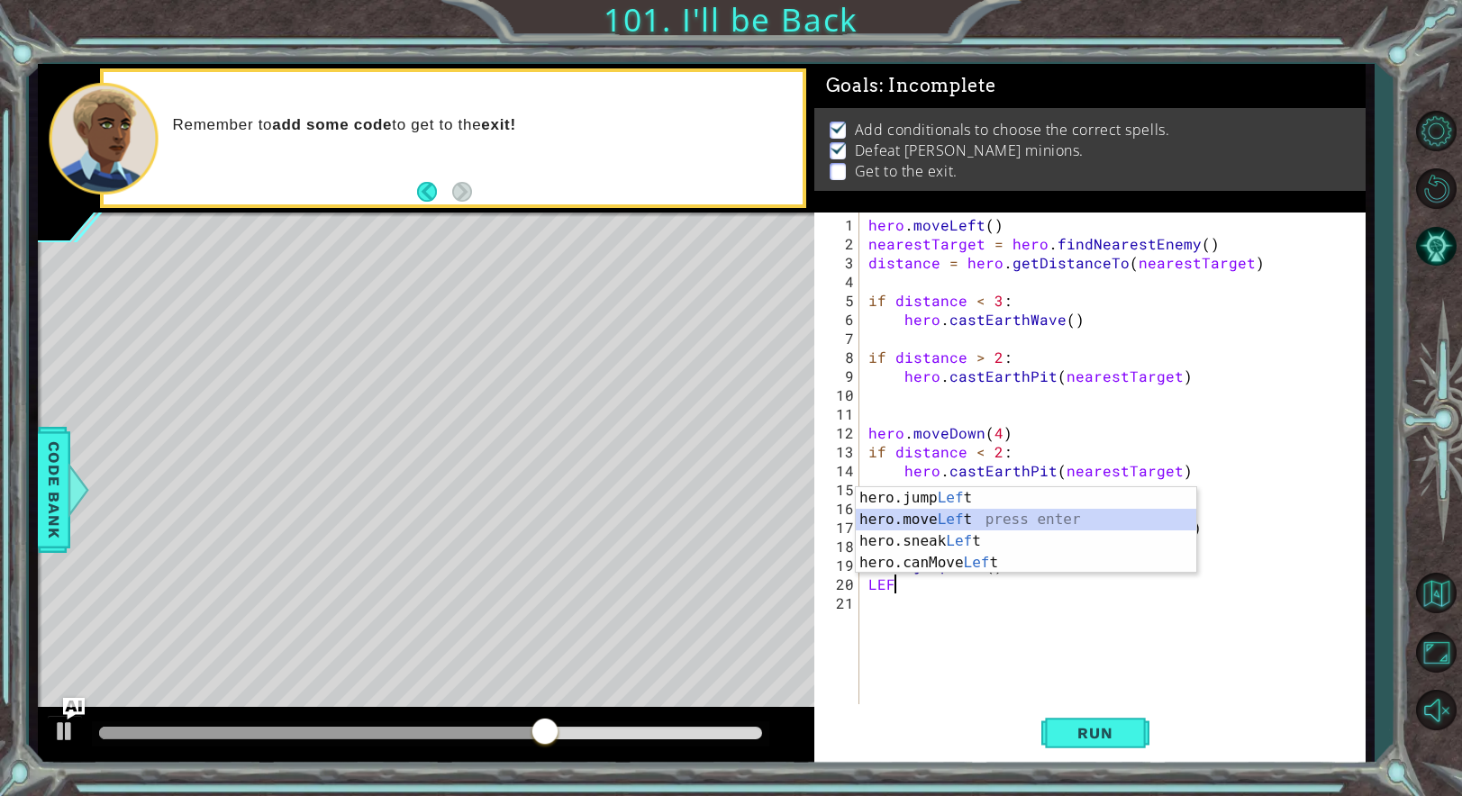
type textarea "hero.moveLeft(1)"
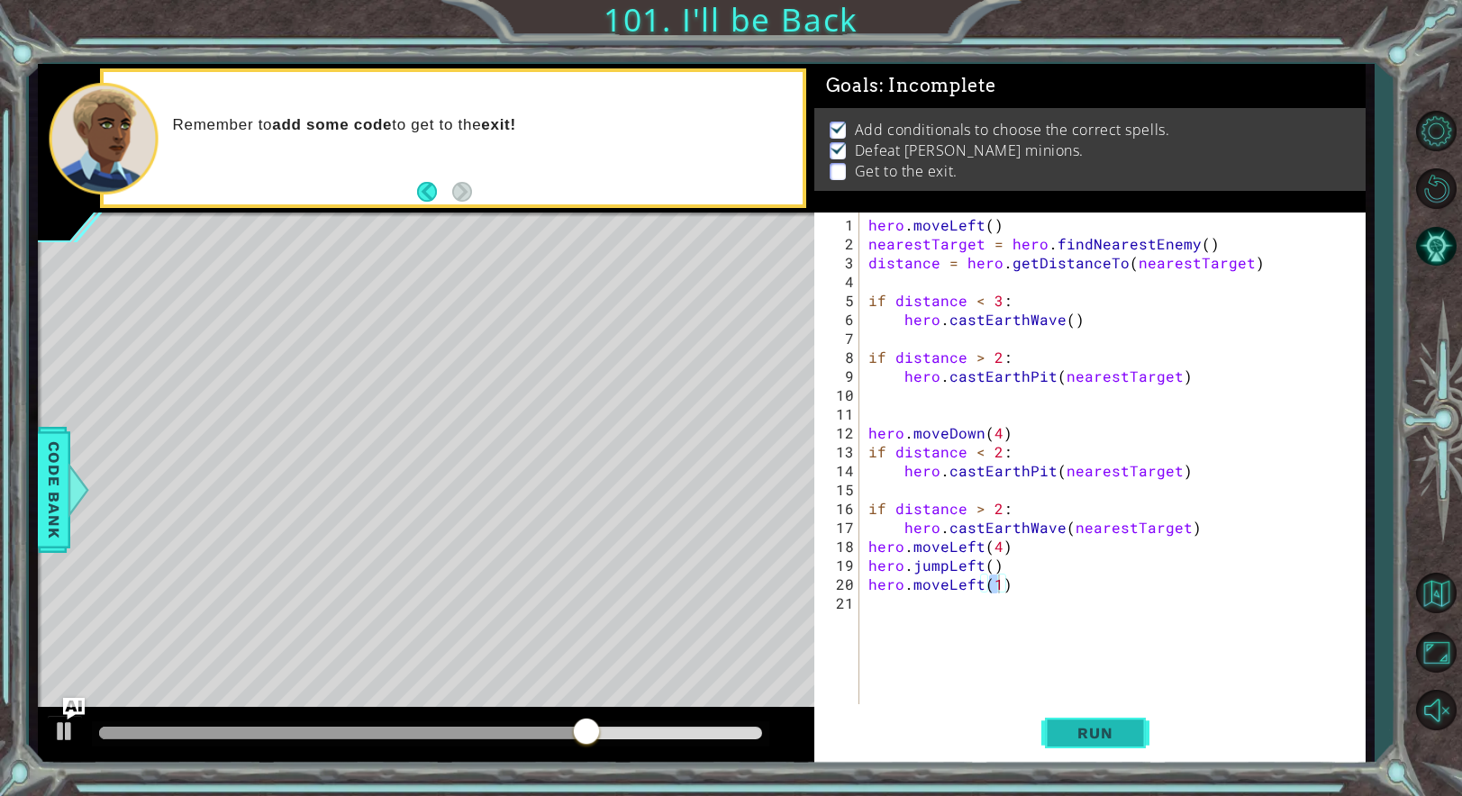
click at [1094, 719] on button "Run" at bounding box center [1095, 732] width 108 height 55
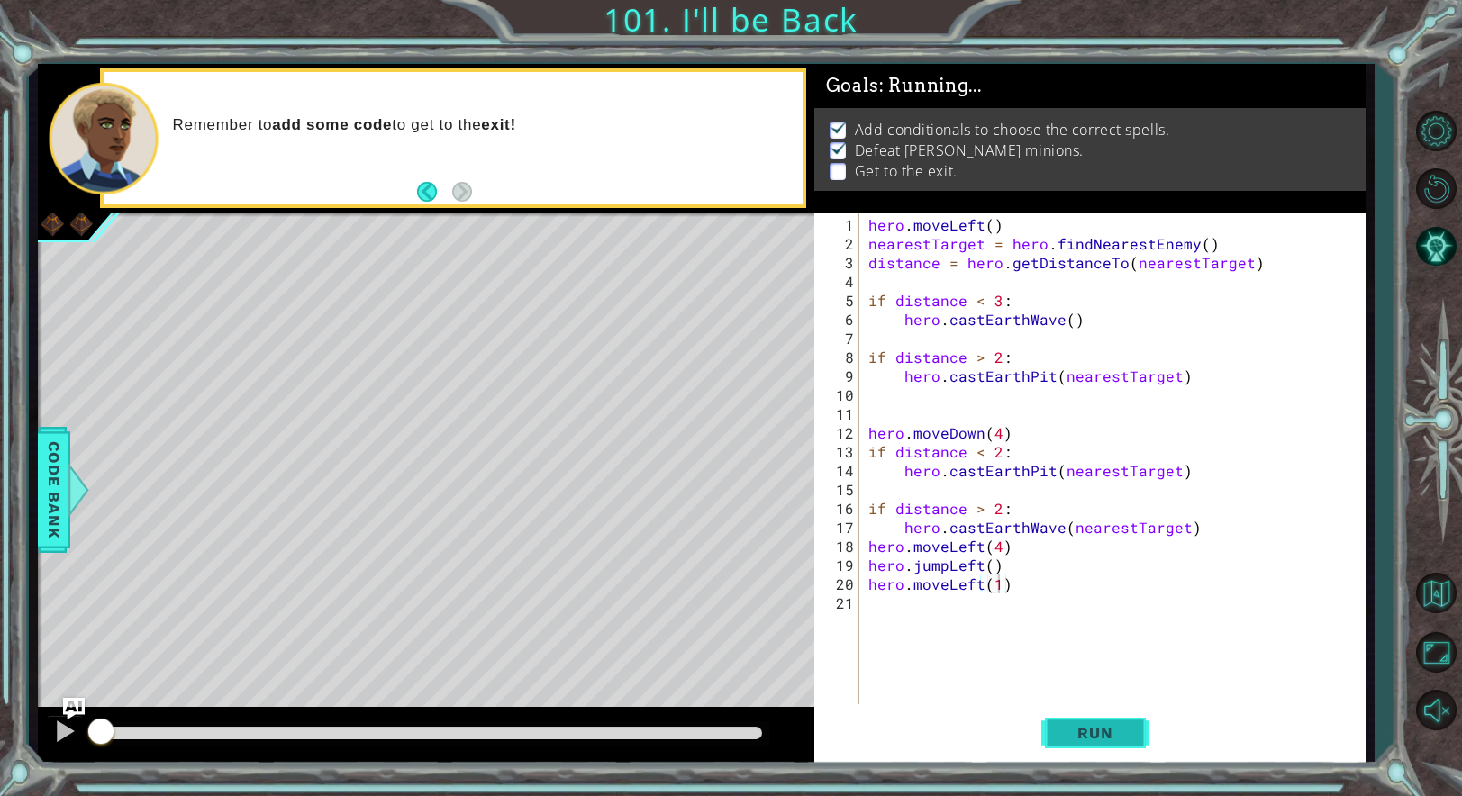
click at [1094, 721] on button "Run" at bounding box center [1095, 732] width 108 height 55
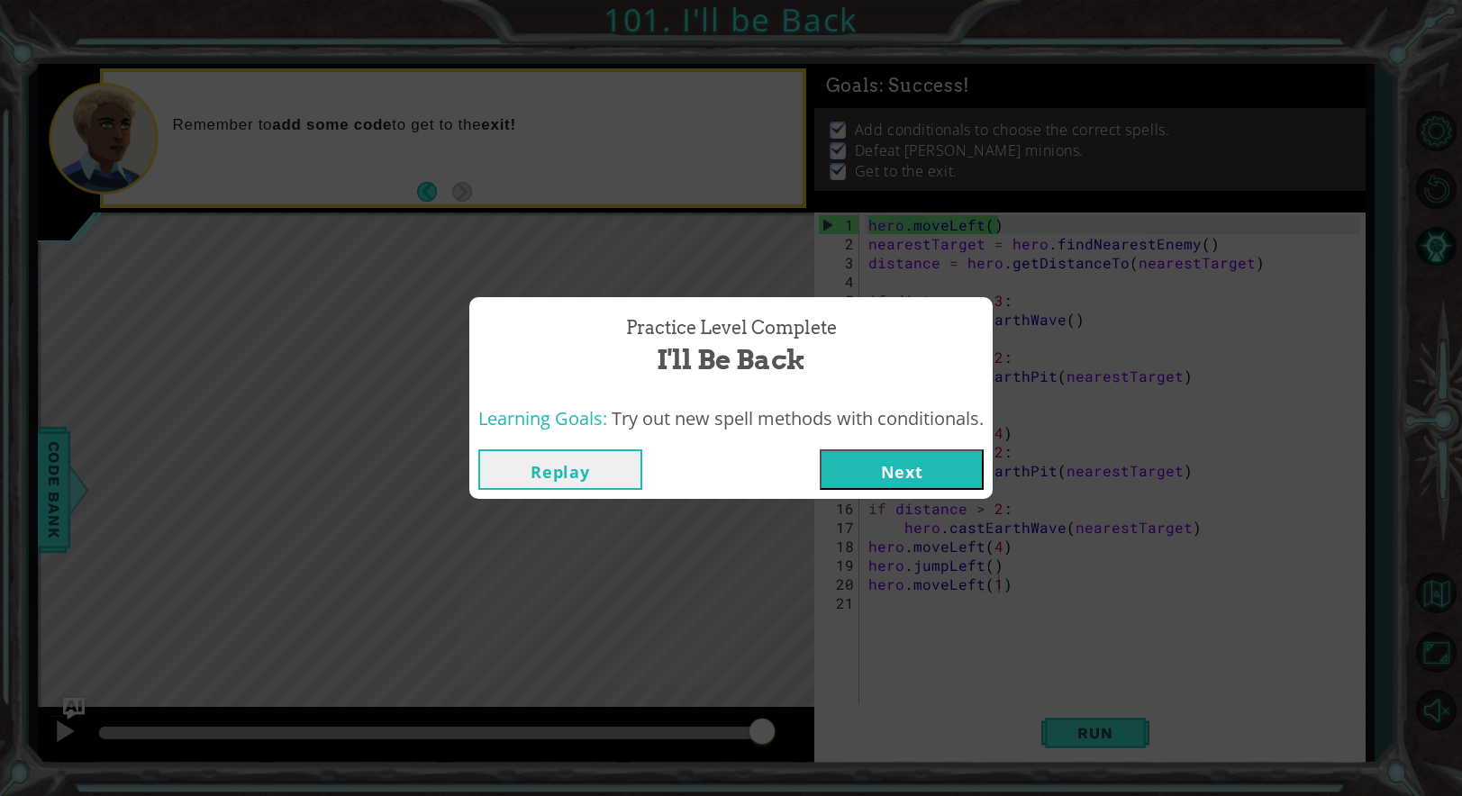
click at [922, 463] on button "Next" at bounding box center [902, 469] width 164 height 41
